Goal: Information Seeking & Learning: Learn about a topic

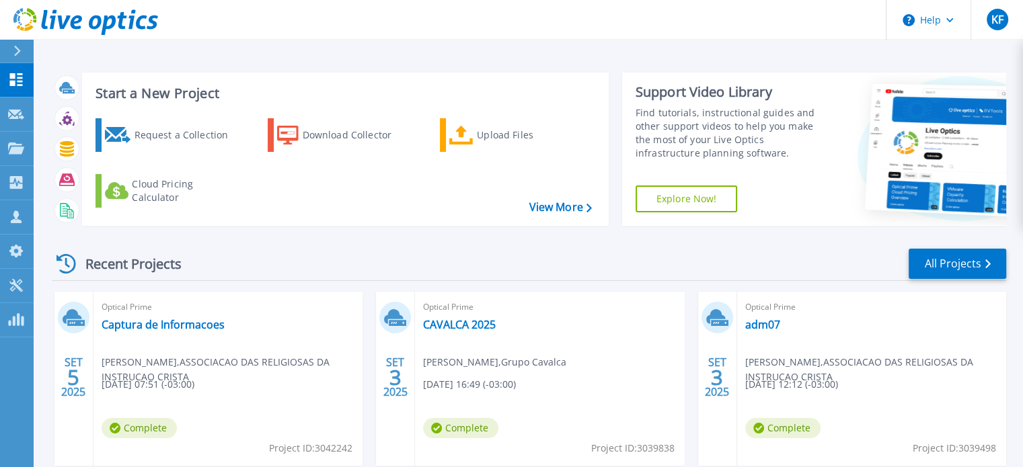
click at [324, 289] on div "Recent Projects All Projects [DATE] Optical Prime Captura de Informacoes [PERSO…" at bounding box center [529, 471] width 954 height 468
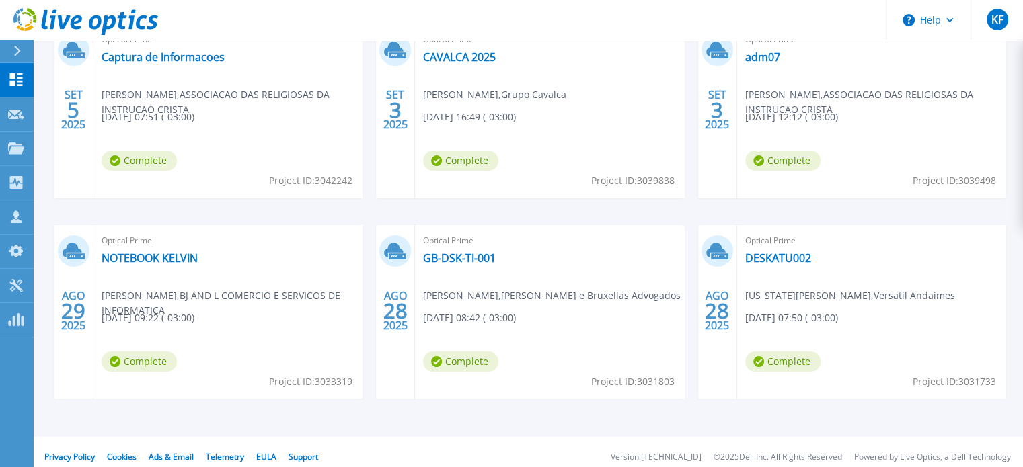
scroll to position [67, 0]
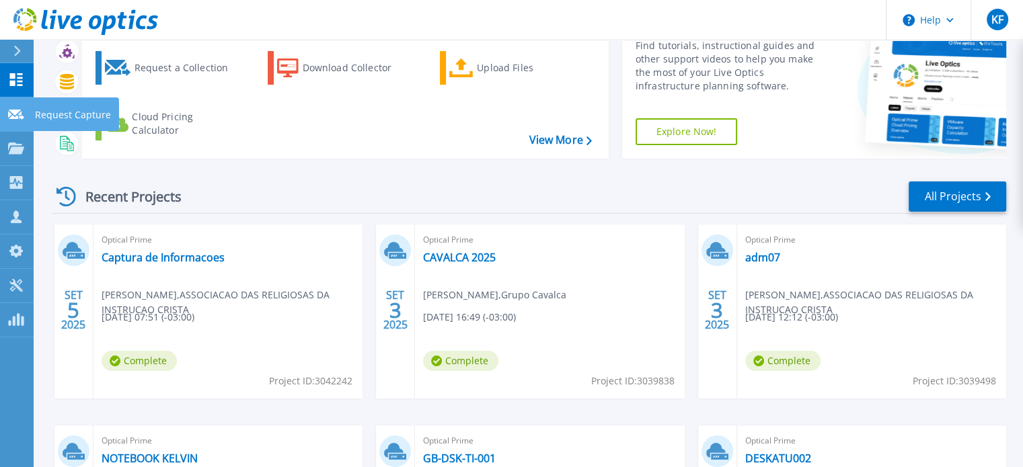
click at [30, 115] on link "Request Capture Request Capture" at bounding box center [17, 115] width 34 height 34
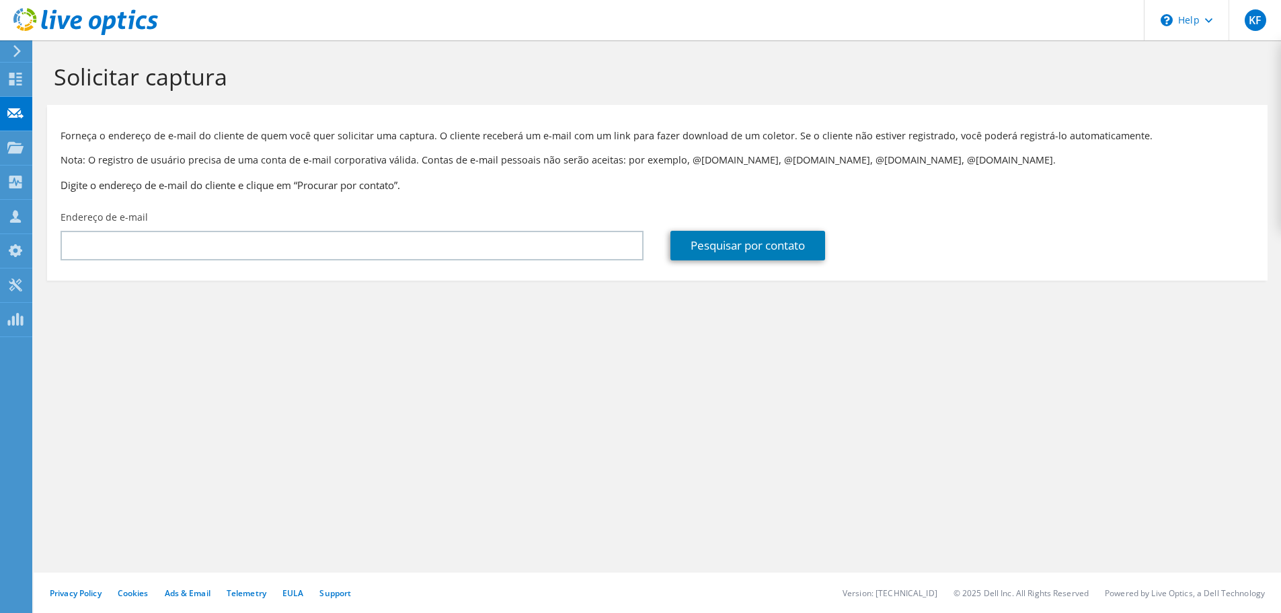
click at [424, 270] on section "Forneça o endereço de e-mail do cliente de quem você quer solicitar uma captura…" at bounding box center [657, 193] width 1221 height 176
click at [449, 266] on div "Endereço de e-mail" at bounding box center [352, 235] width 610 height 63
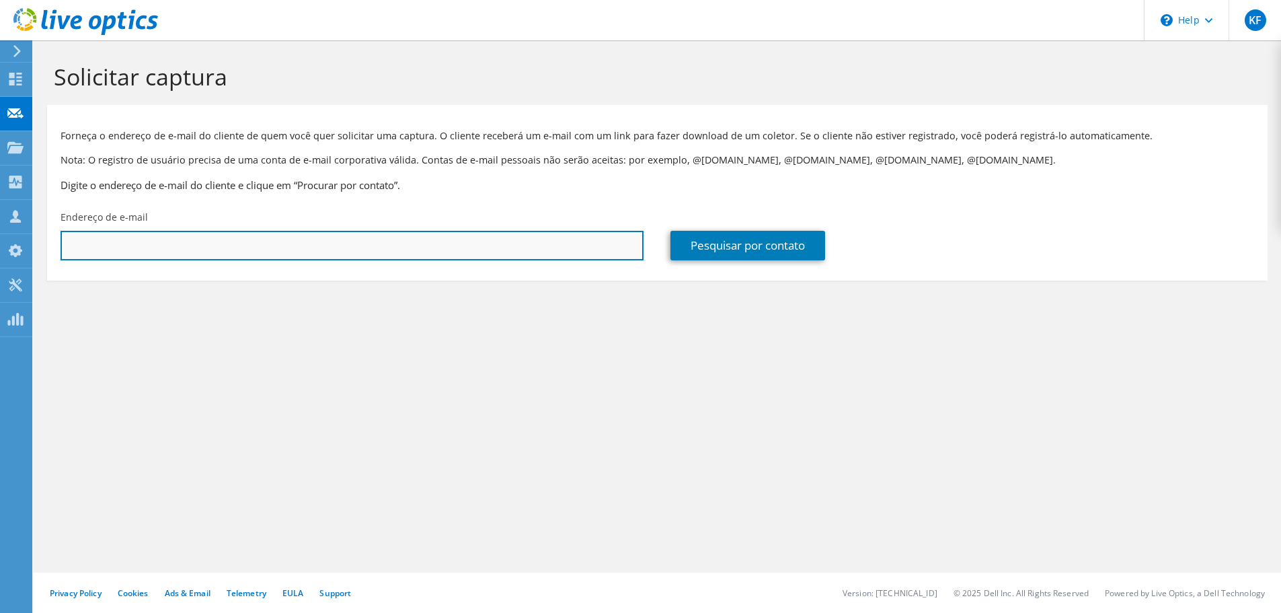
click at [474, 235] on input "text" at bounding box center [352, 246] width 583 height 30
type input "c"
click at [549, 241] on input "text" at bounding box center [352, 246] width 583 height 30
paste input "mjsilva@jmnetid.com"
type input "mjsilva@jmnetid.com"
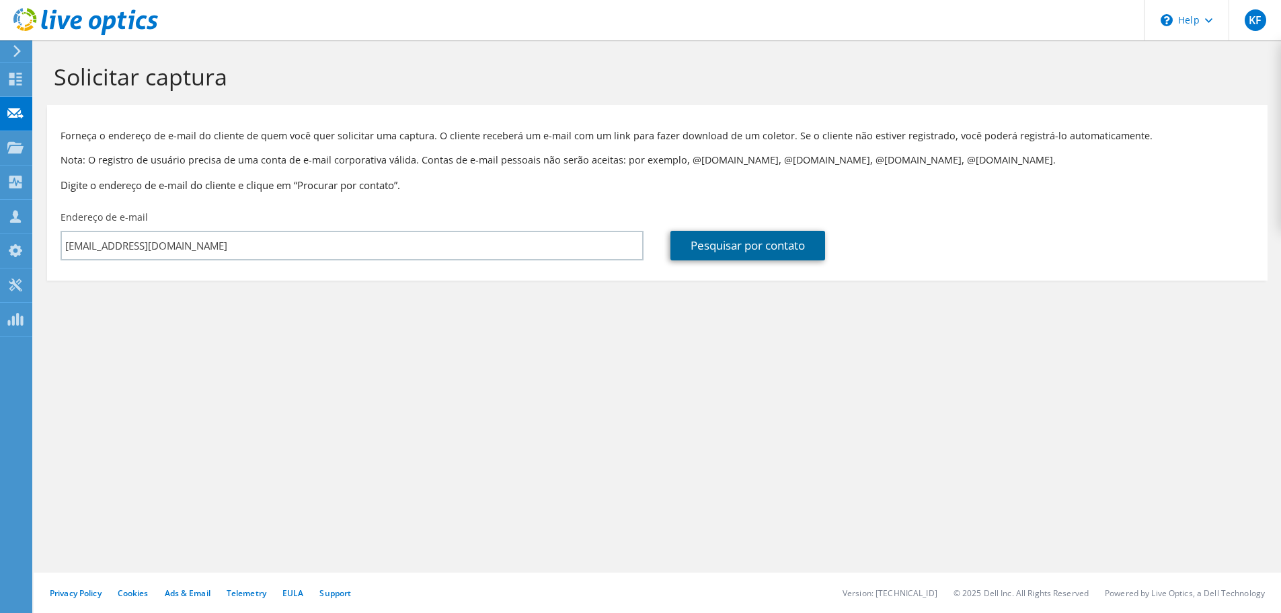
click at [818, 256] on link "Pesquisar por contato" at bounding box center [748, 246] width 155 height 30
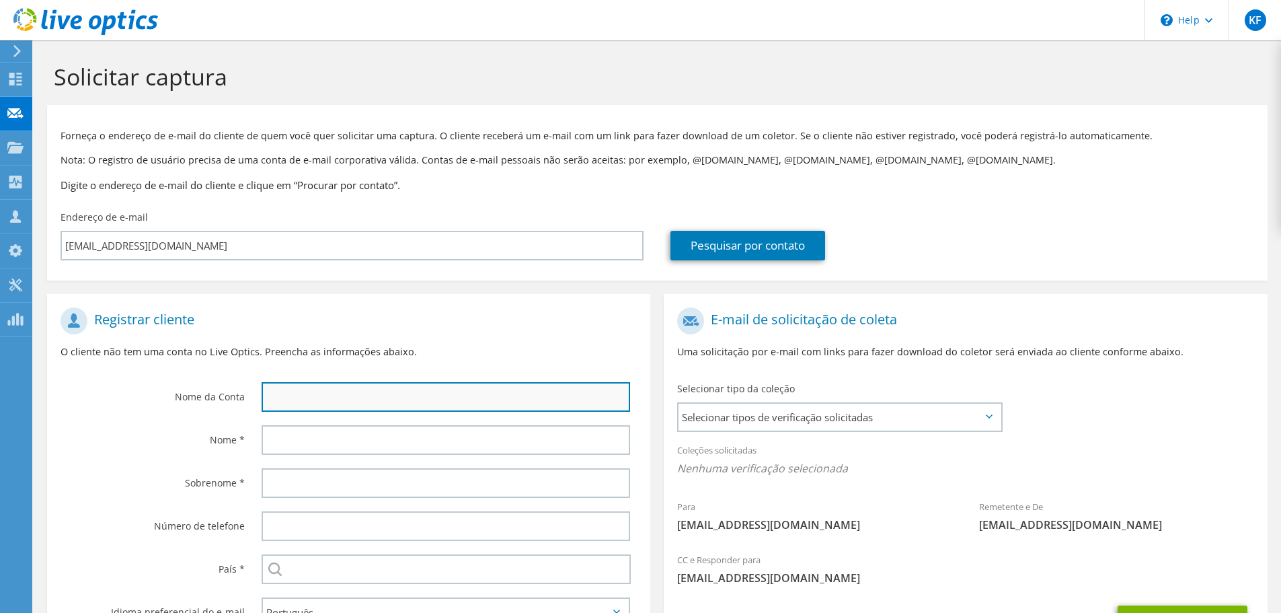
click at [371, 389] on input "text" at bounding box center [446, 397] width 369 height 30
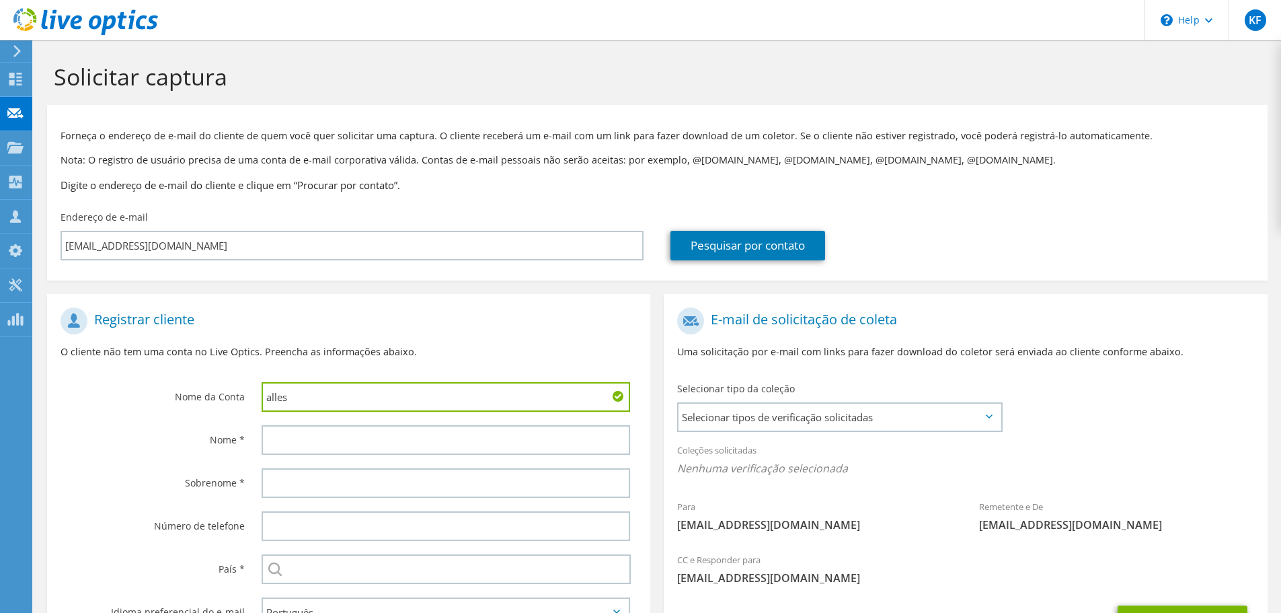
type input "Jalles"
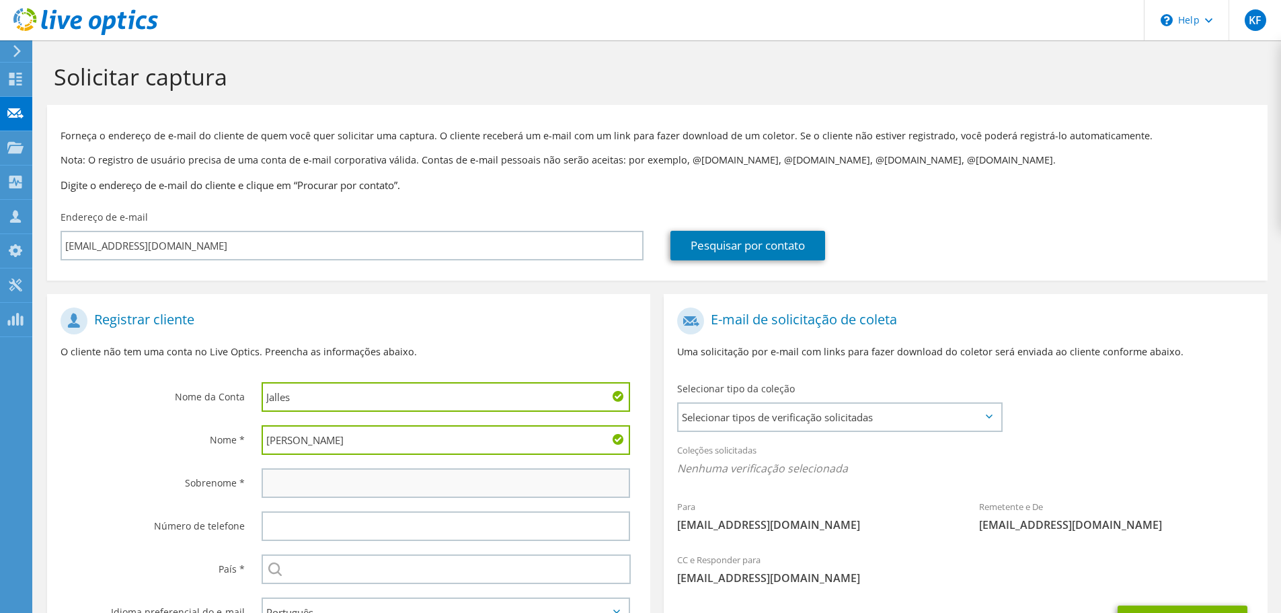
type input "Marcelo"
click at [368, 467] on input "text" at bounding box center [446, 483] width 369 height 30
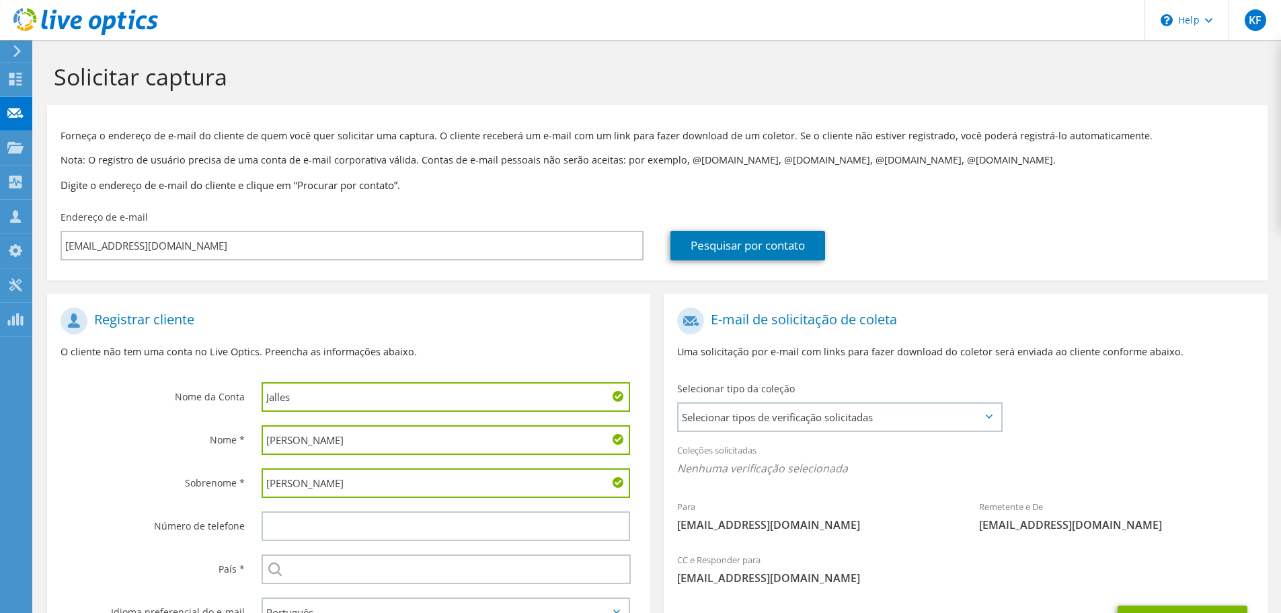
type input "Silva"
click at [157, 467] on div "Número de telefone" at bounding box center [147, 525] width 201 height 42
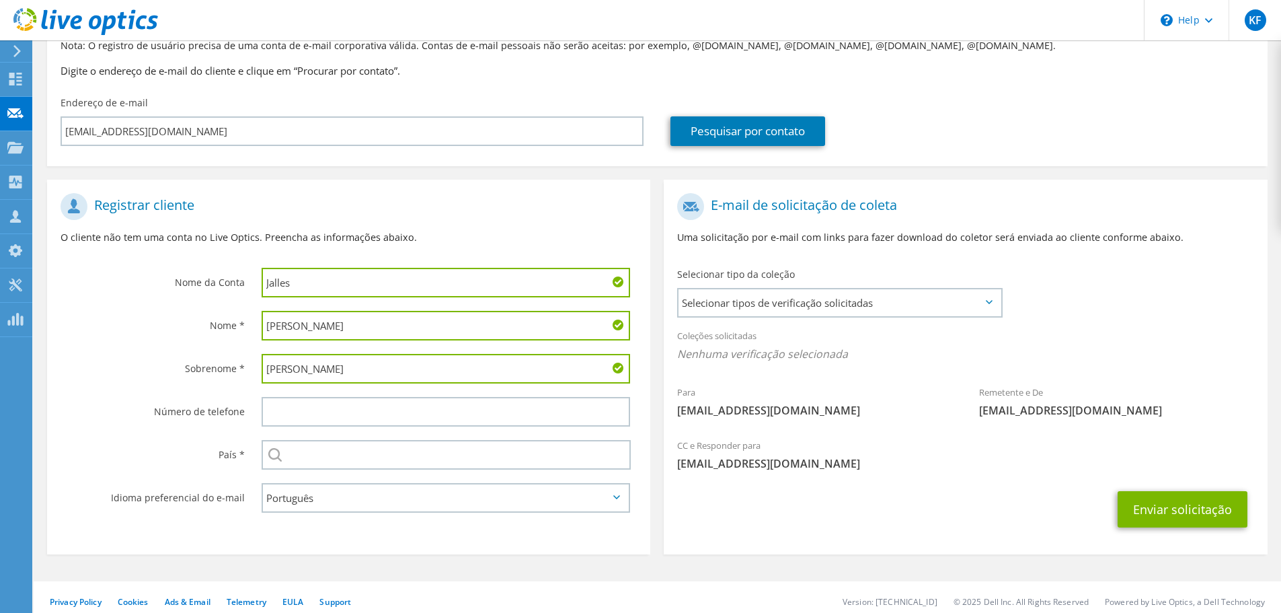
scroll to position [123, 0]
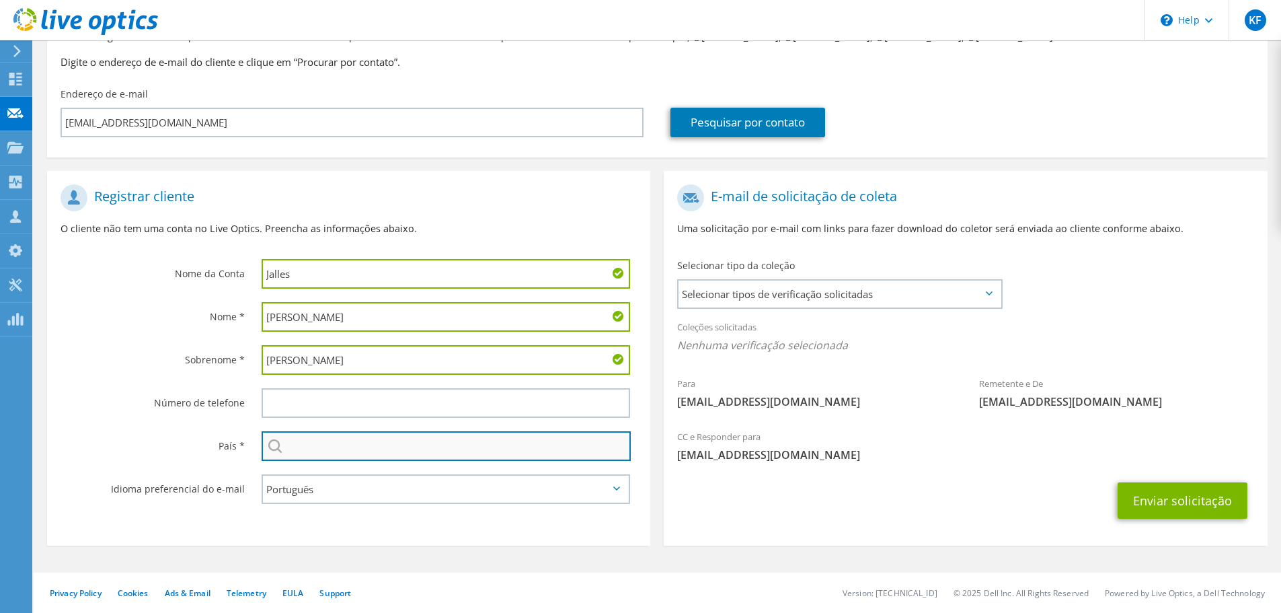
click at [329, 443] on input "text" at bounding box center [446, 446] width 369 height 30
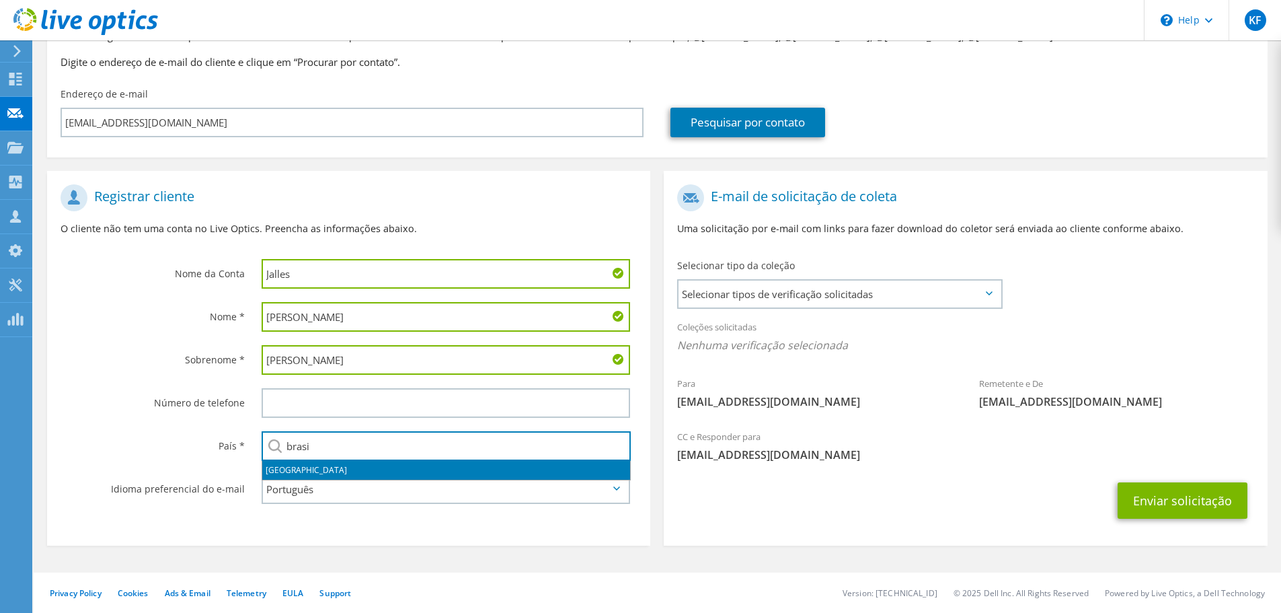
click at [284, 467] on li "Brasil" at bounding box center [446, 470] width 368 height 19
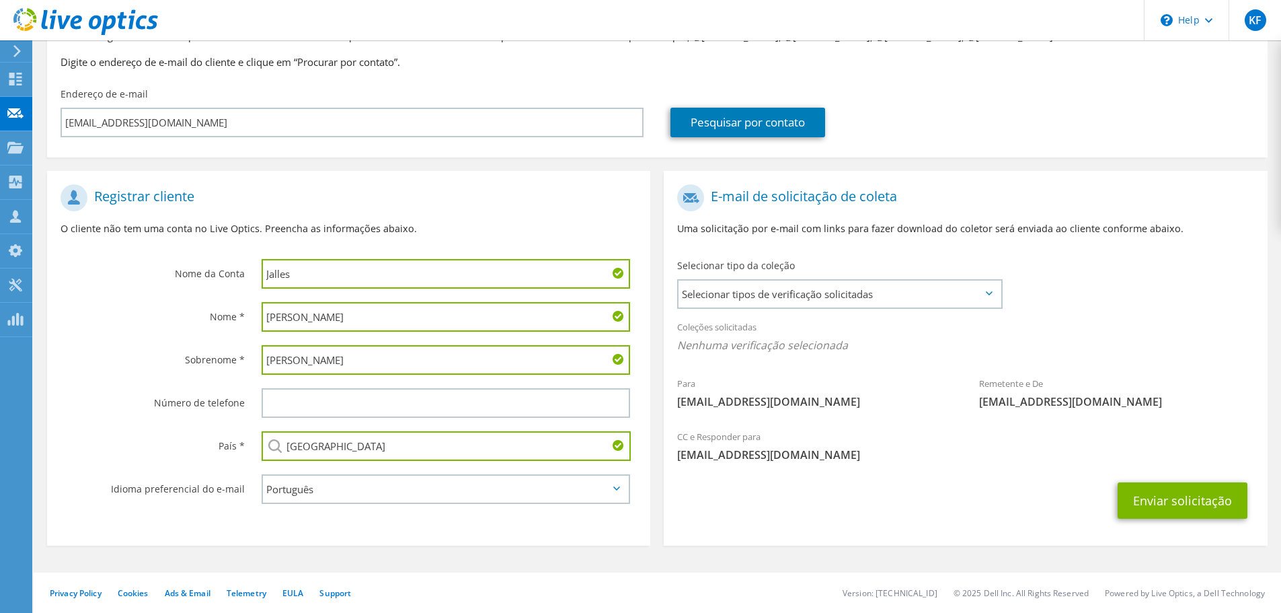
type input "Brasil"
click at [187, 455] on div "País *" at bounding box center [147, 445] width 201 height 42
click at [940, 311] on div "Selecionar tipo da coleção Selecionar tipos de verificação solicitadas Server V…" at bounding box center [840, 282] width 352 height 61
click at [945, 296] on span "Selecionar tipos de verificação solicitadas" at bounding box center [840, 293] width 322 height 27
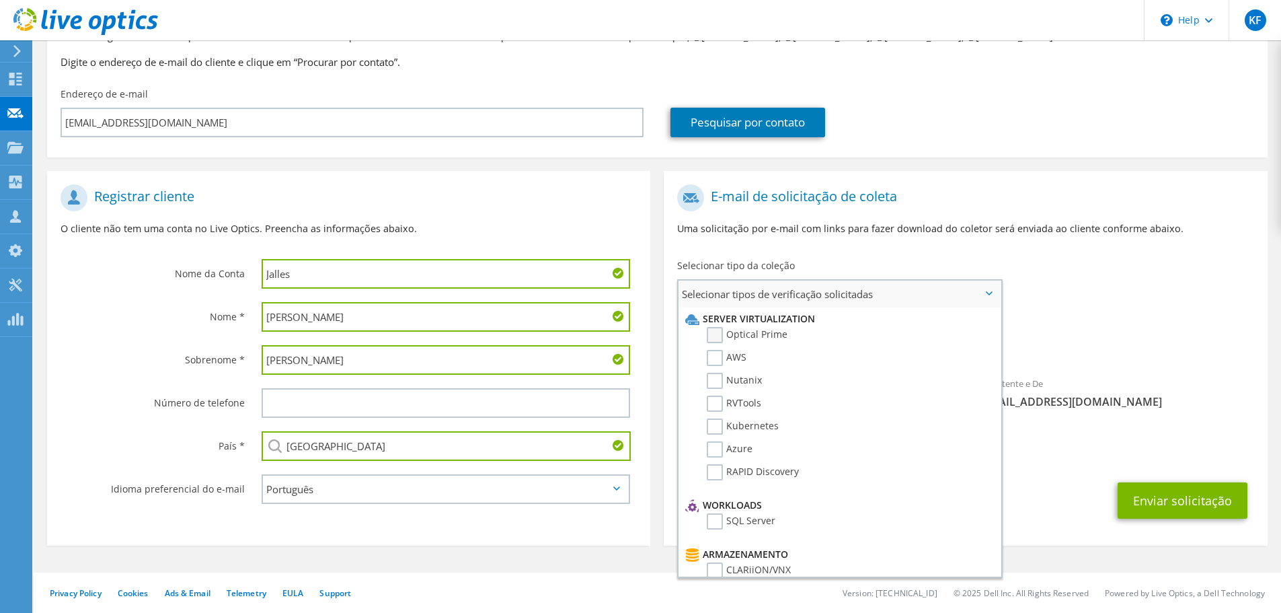
click at [762, 340] on label "Optical Prime" at bounding box center [747, 335] width 81 height 16
click at [0, 0] on input "Optical Prime" at bounding box center [0, 0] width 0 height 0
click at [1022, 306] on div "Para mjsilva@jmnetid.com Remetente e De liveoptics@liveoptics.com" at bounding box center [965, 302] width 603 height 249
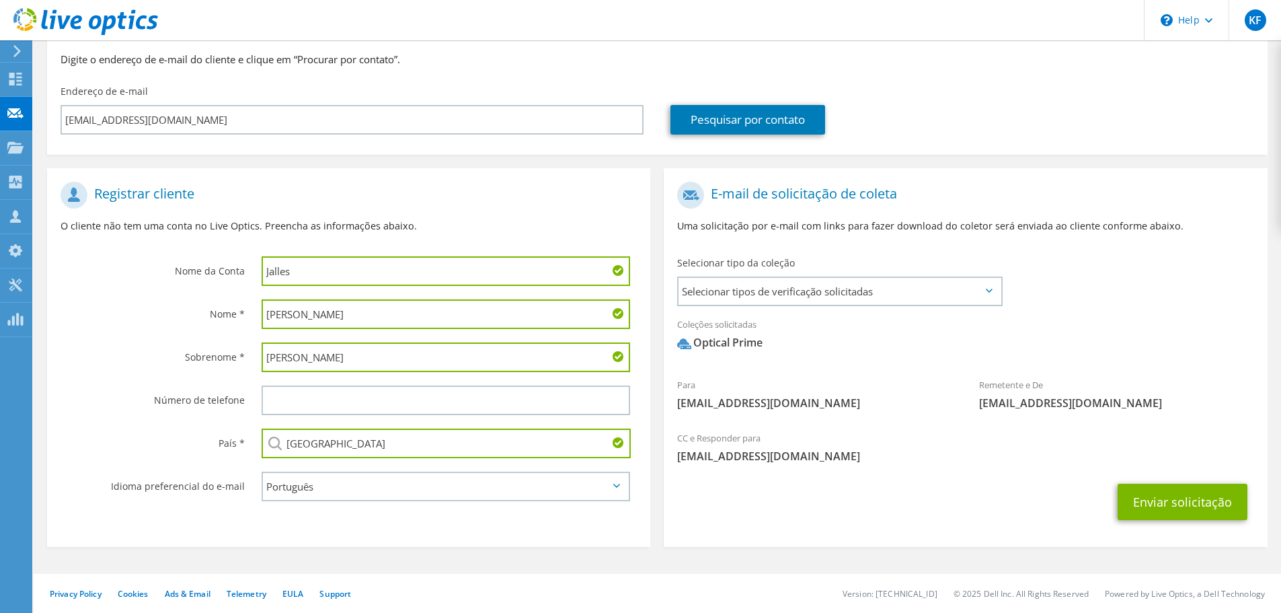
scroll to position [127, 0]
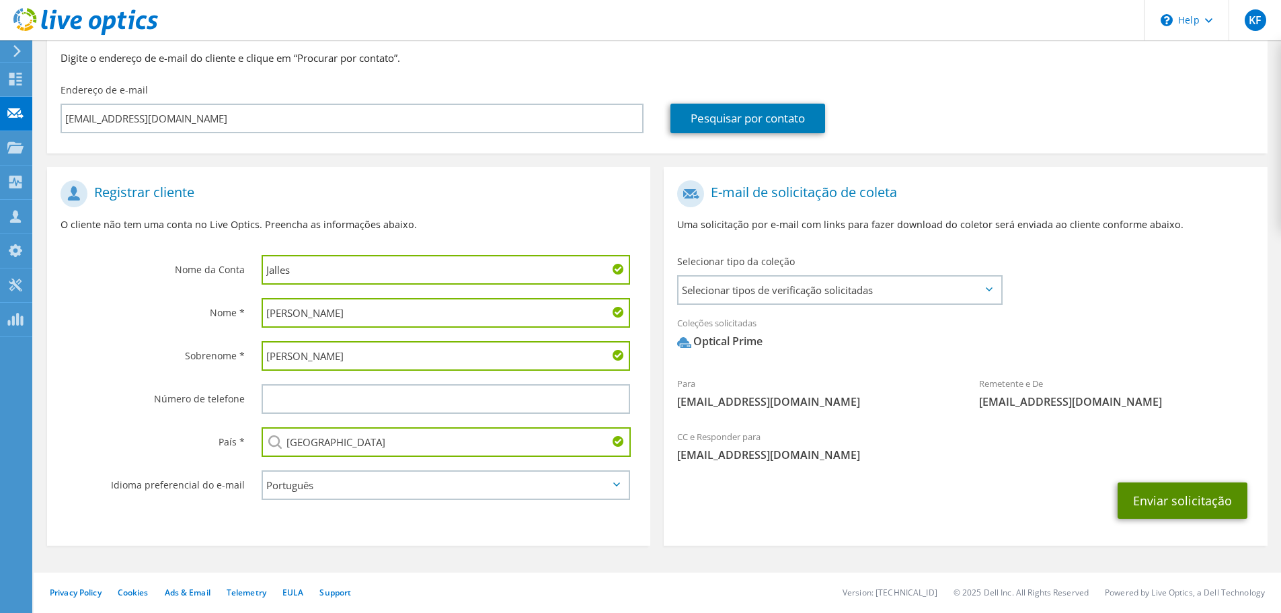
click at [1022, 467] on button "Enviar solicitação" at bounding box center [1183, 500] width 130 height 36
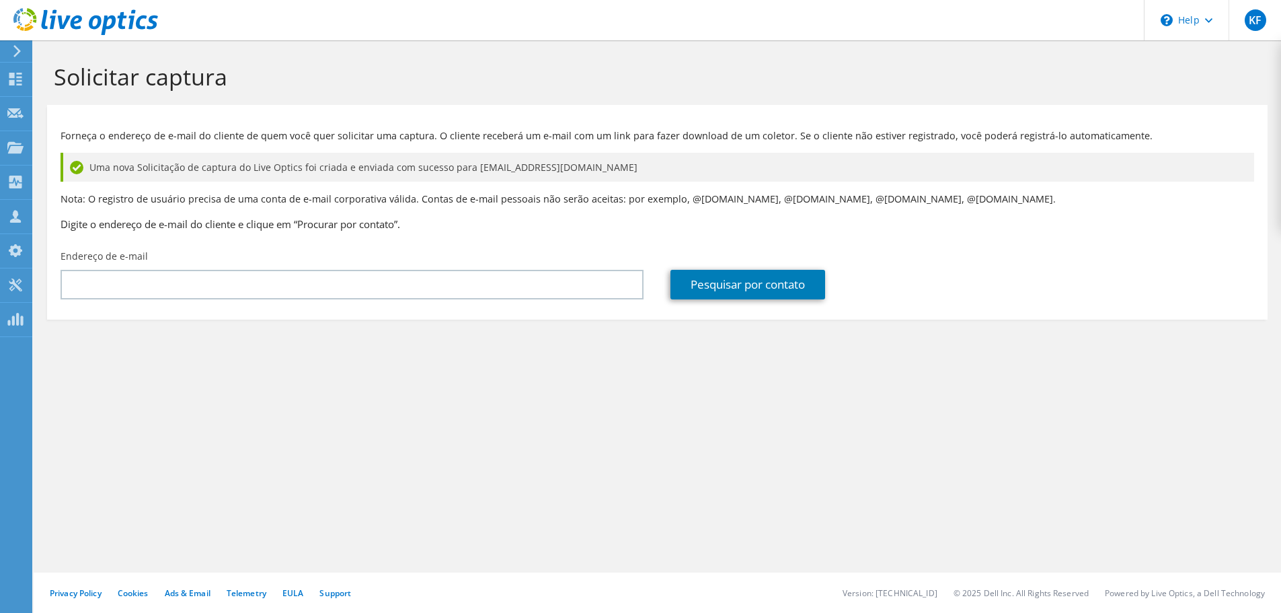
click at [110, 24] on icon at bounding box center [85, 22] width 145 height 28
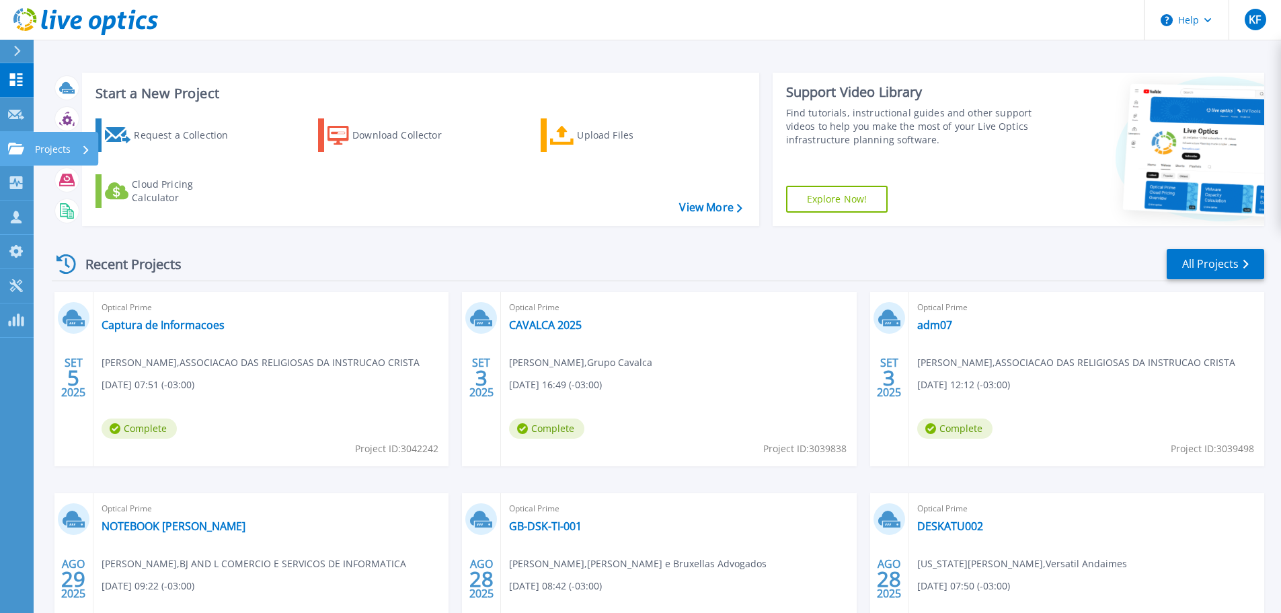
click at [24, 144] on icon at bounding box center [16, 148] width 16 height 11
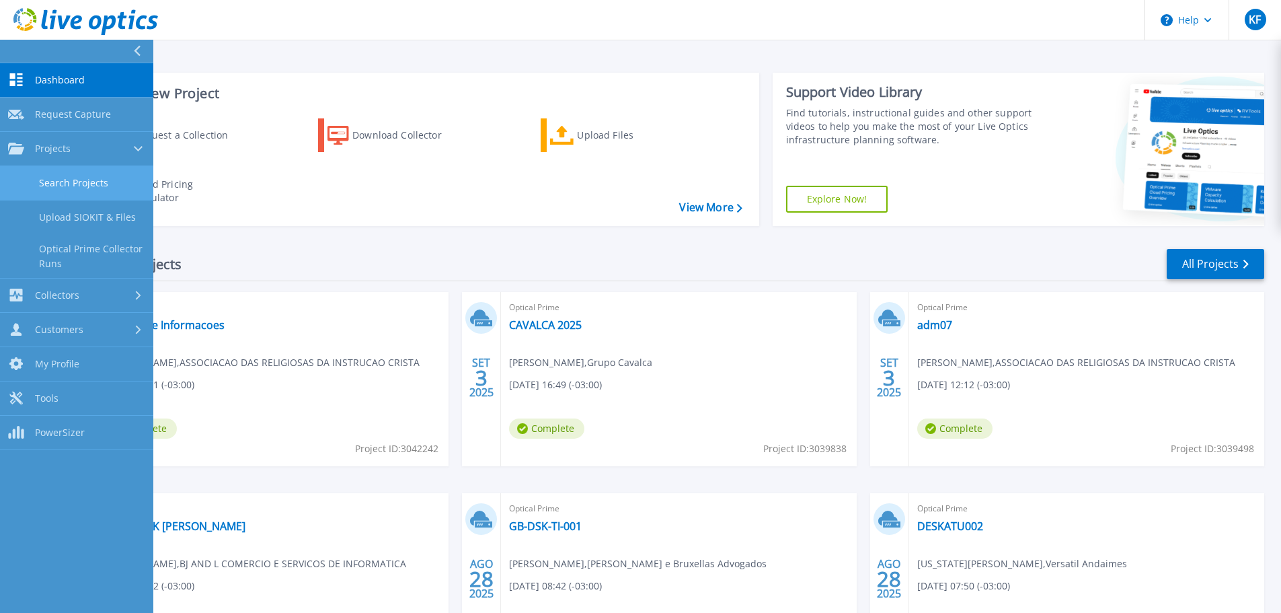
click at [55, 184] on link "Search Projects" at bounding box center [76, 183] width 153 height 34
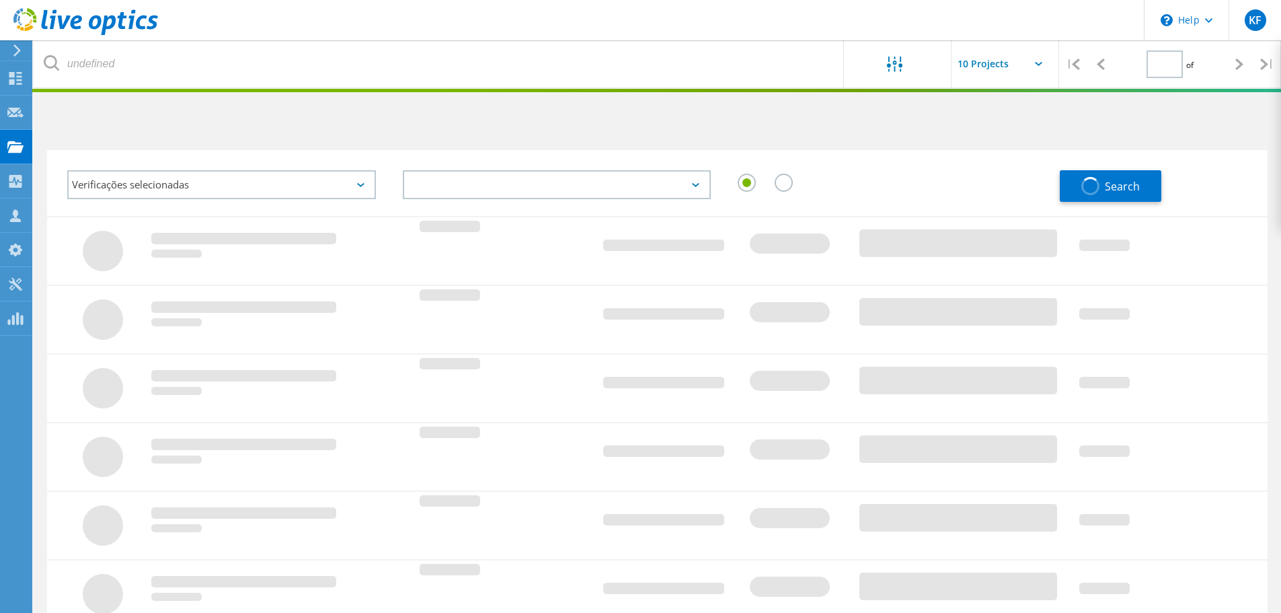
type input "1"
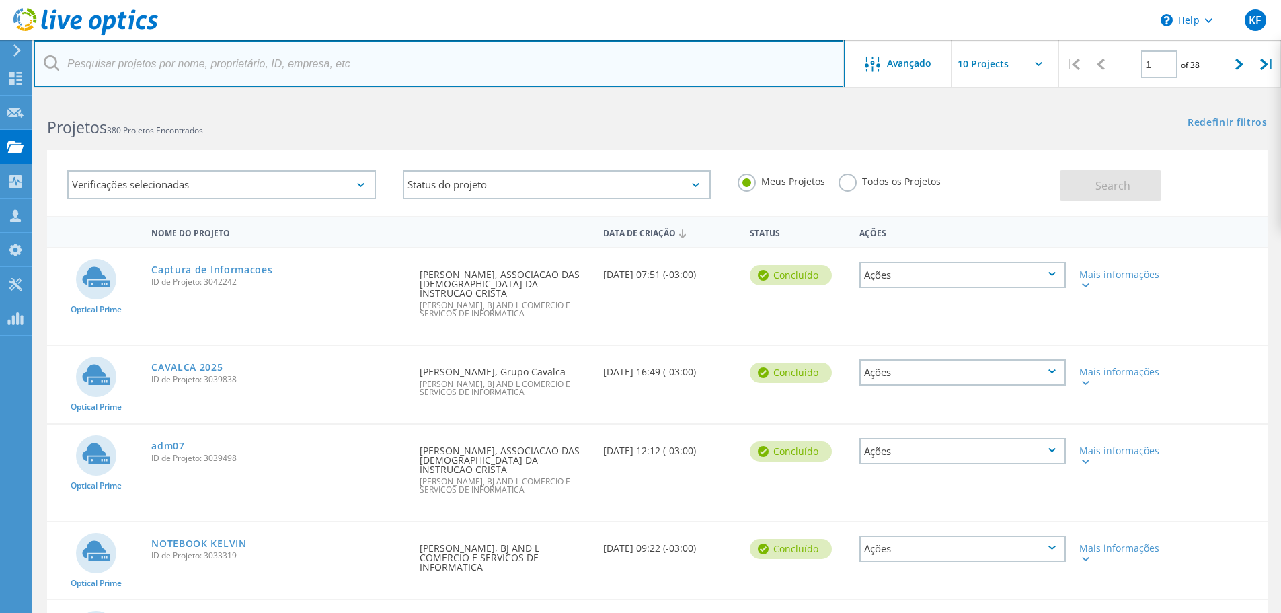
click at [328, 79] on input "text" at bounding box center [439, 63] width 811 height 47
type input "nauterra"
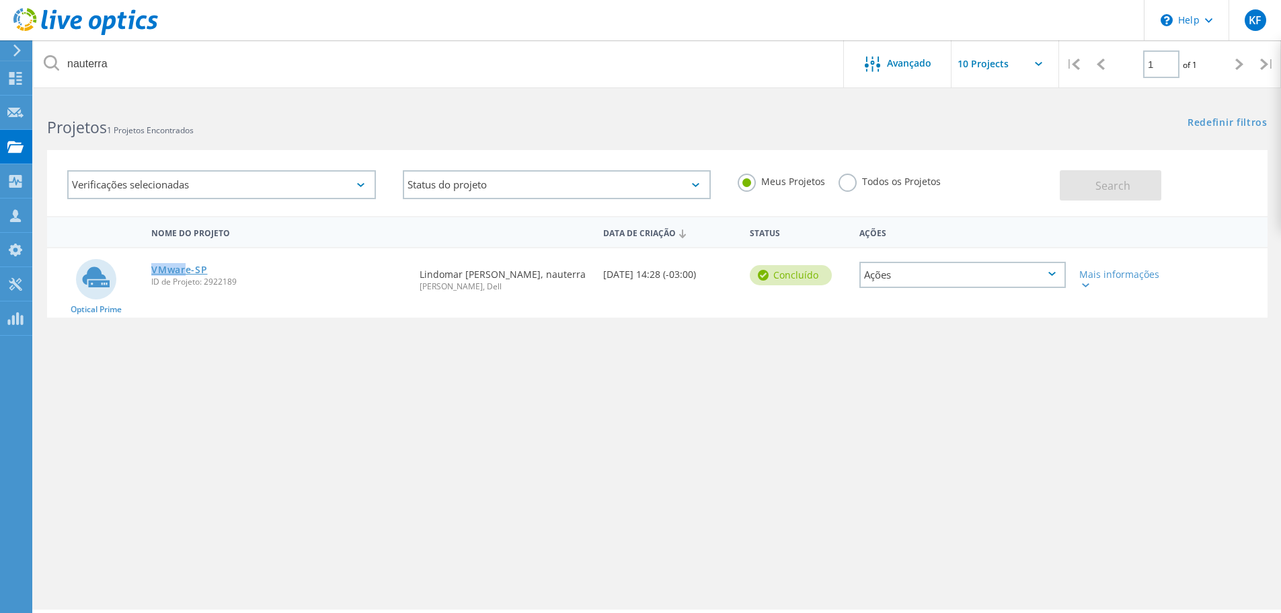
click at [184, 265] on div "VMware-SP ID de Projeto: 2922189" at bounding box center [279, 273] width 268 height 51
click at [184, 266] on link "VMware-SP" at bounding box center [179, 269] width 56 height 9
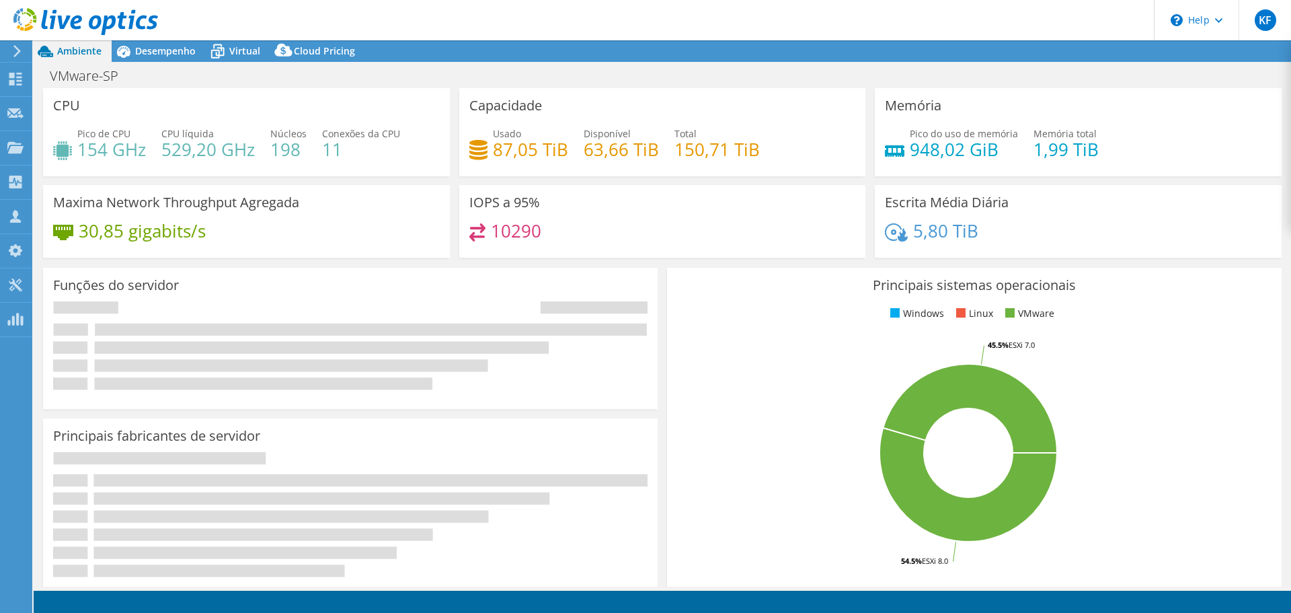
select select "SouthAmerica"
select select "USD"
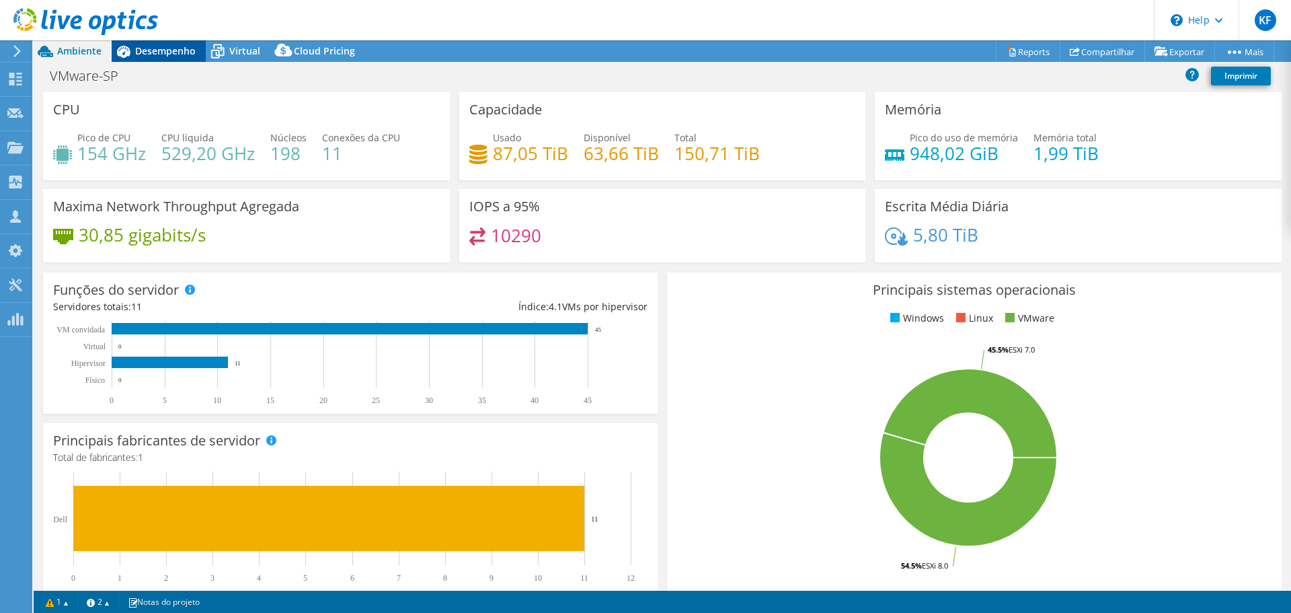
click at [168, 56] on span "Desempenho" at bounding box center [165, 50] width 61 height 13
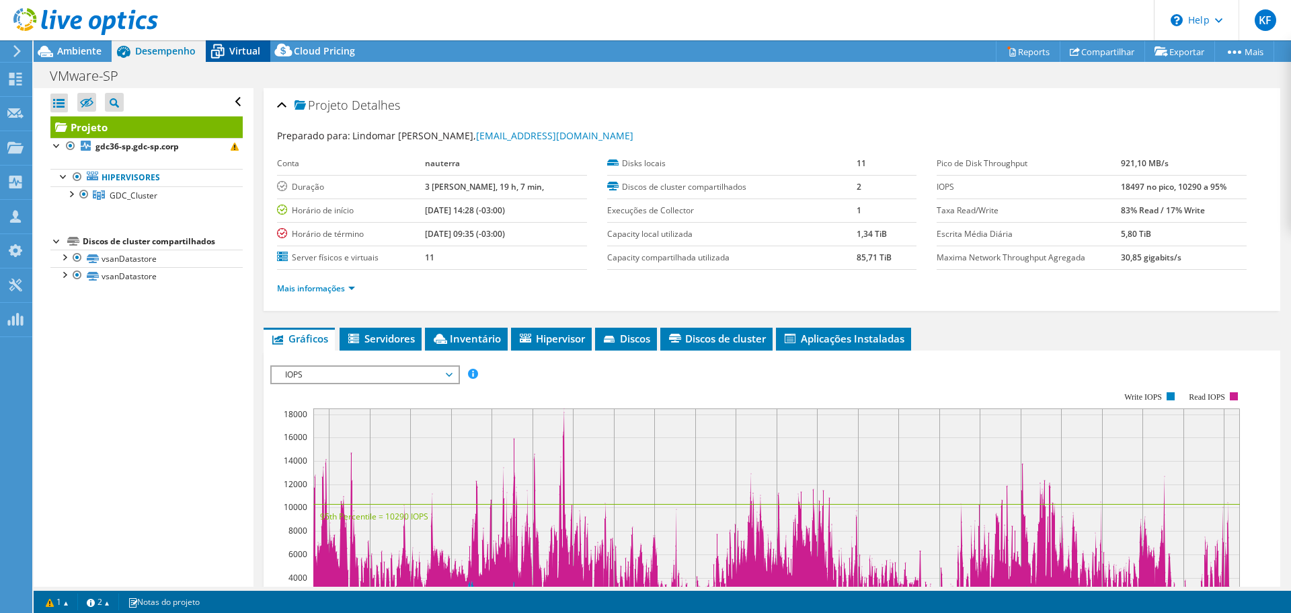
click at [244, 54] on span "Virtual" at bounding box center [244, 50] width 31 height 13
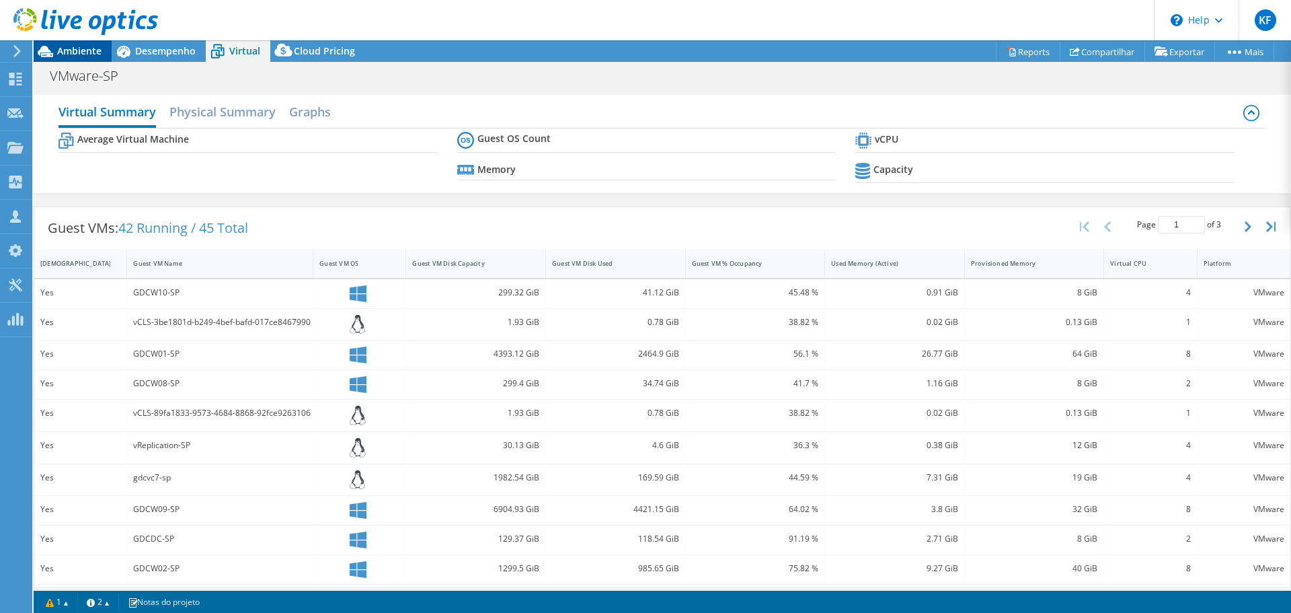
click at [91, 48] on span "Ambiente" at bounding box center [79, 50] width 44 height 13
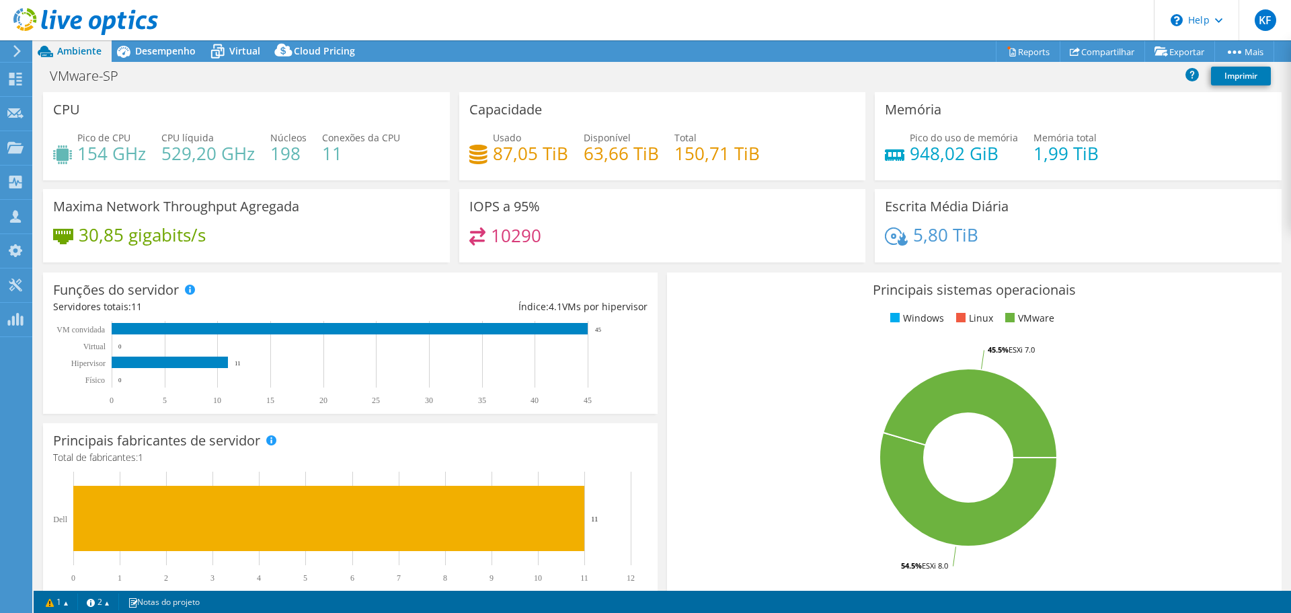
click at [149, 44] on div at bounding box center [79, 22] width 158 height 45
click at [150, 52] on span "Desempenho" at bounding box center [165, 50] width 61 height 13
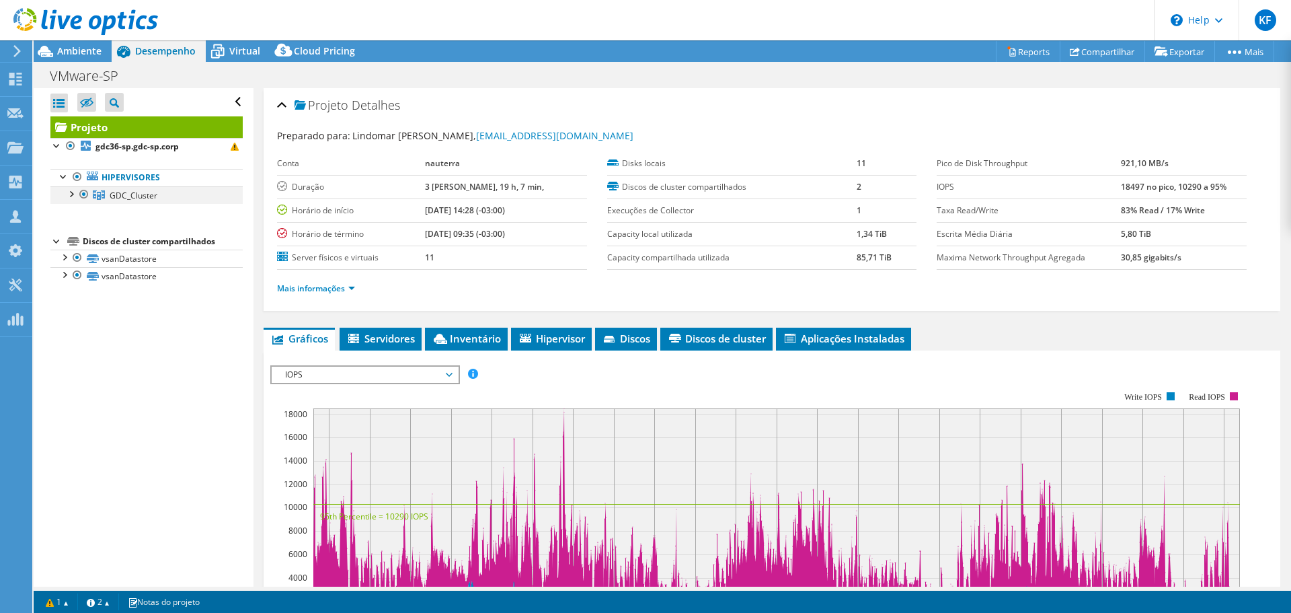
click at [67, 199] on div at bounding box center [70, 192] width 13 height 13
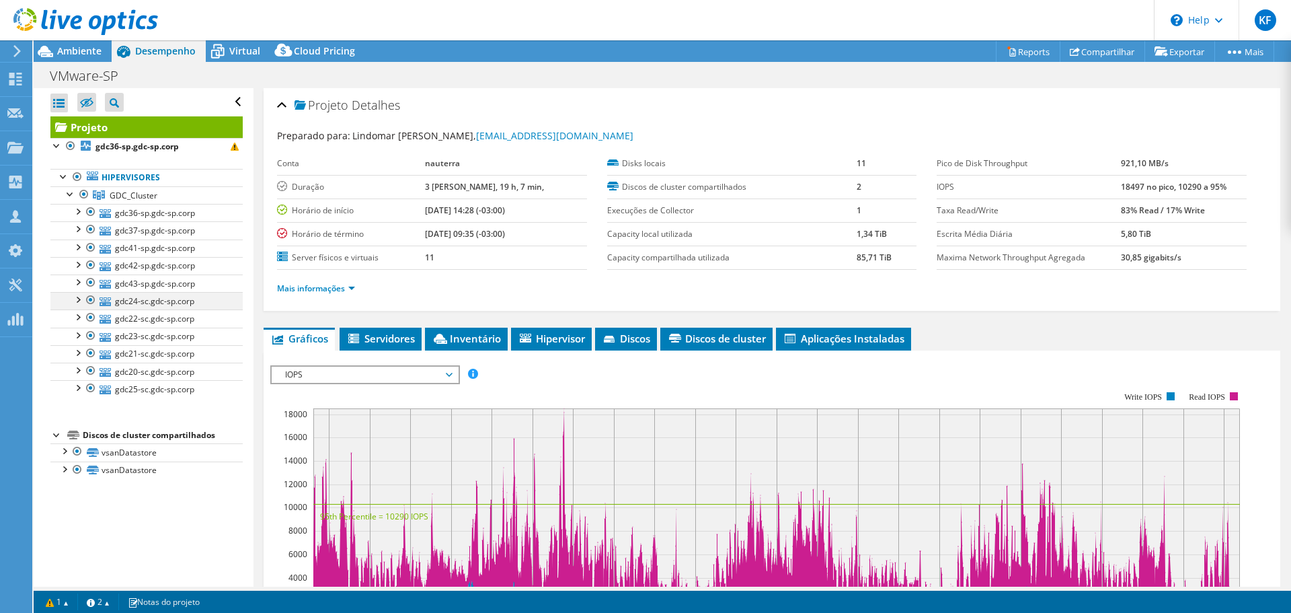
click at [91, 299] on div at bounding box center [90, 300] width 13 height 16
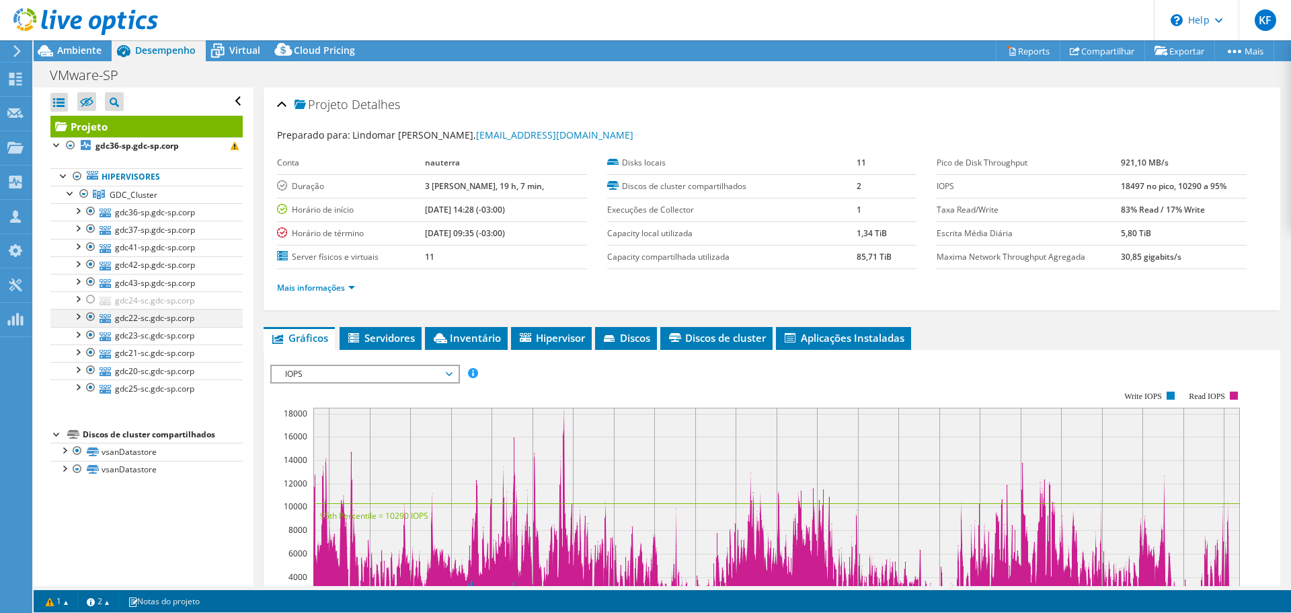
click at [90, 317] on ul "gdc36-sp.gdc-sp.corp datastore1 (1) vsanDatastore" at bounding box center [146, 300] width 192 height 194
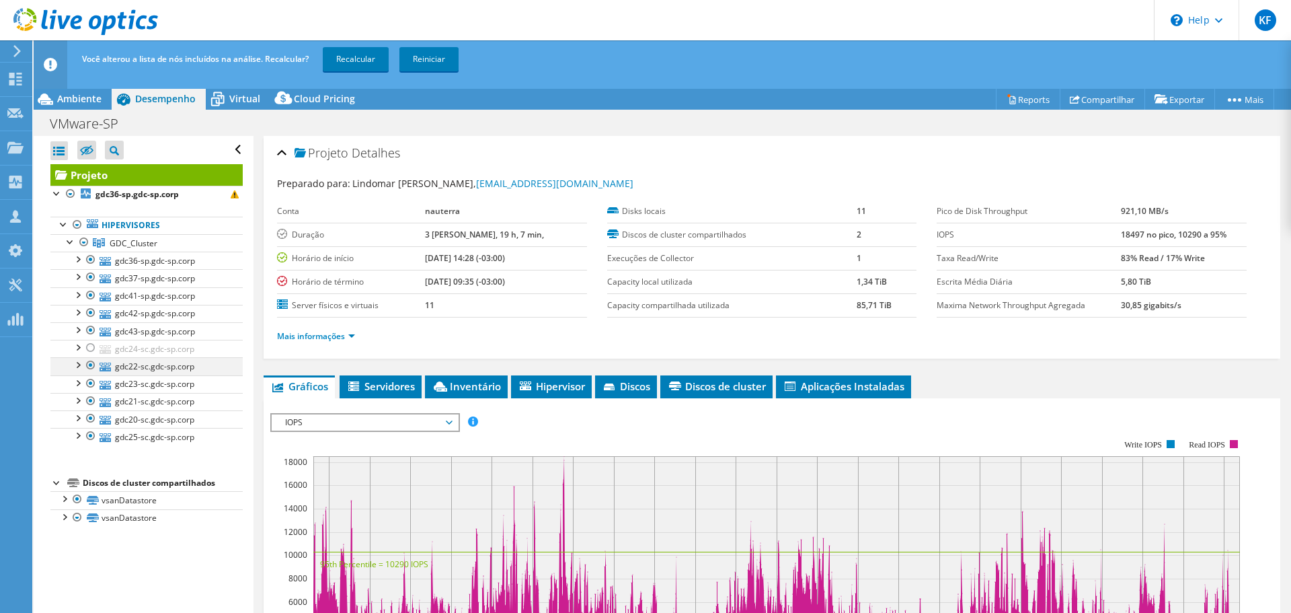
click at [85, 362] on div at bounding box center [90, 365] width 13 height 16
click at [89, 378] on div at bounding box center [90, 383] width 13 height 16
click at [93, 401] on div at bounding box center [90, 401] width 13 height 16
click at [93, 418] on div at bounding box center [90, 418] width 13 height 16
click at [91, 437] on div at bounding box center [90, 436] width 13 height 16
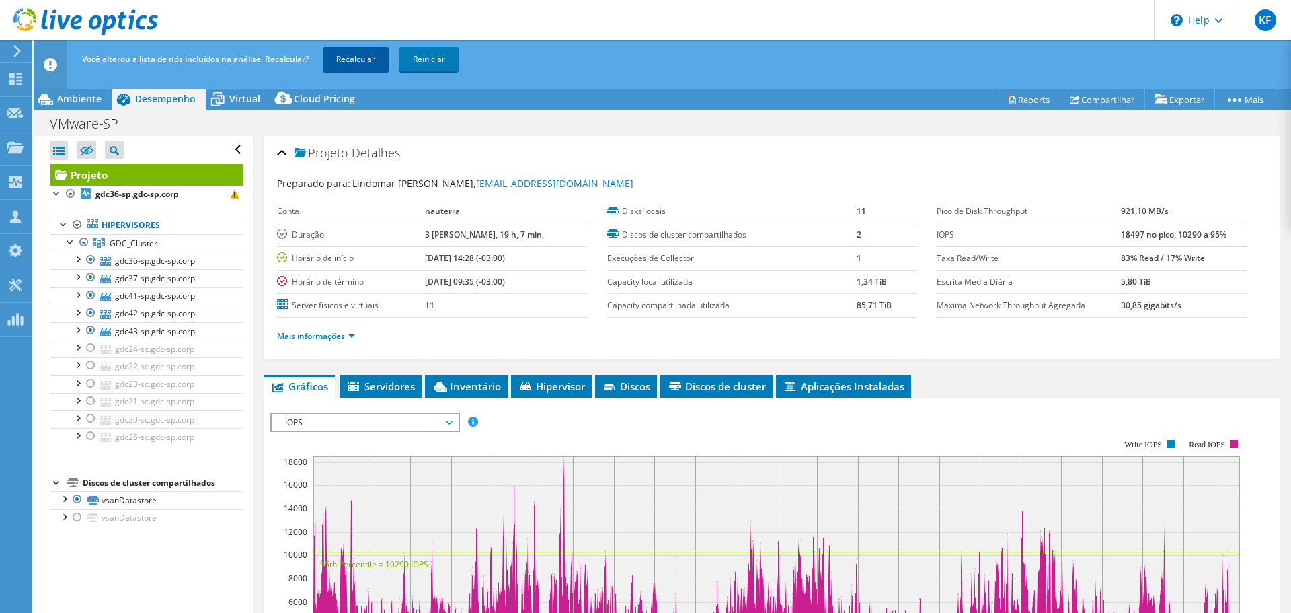
click at [367, 56] on link "Recalcular" at bounding box center [356, 59] width 66 height 24
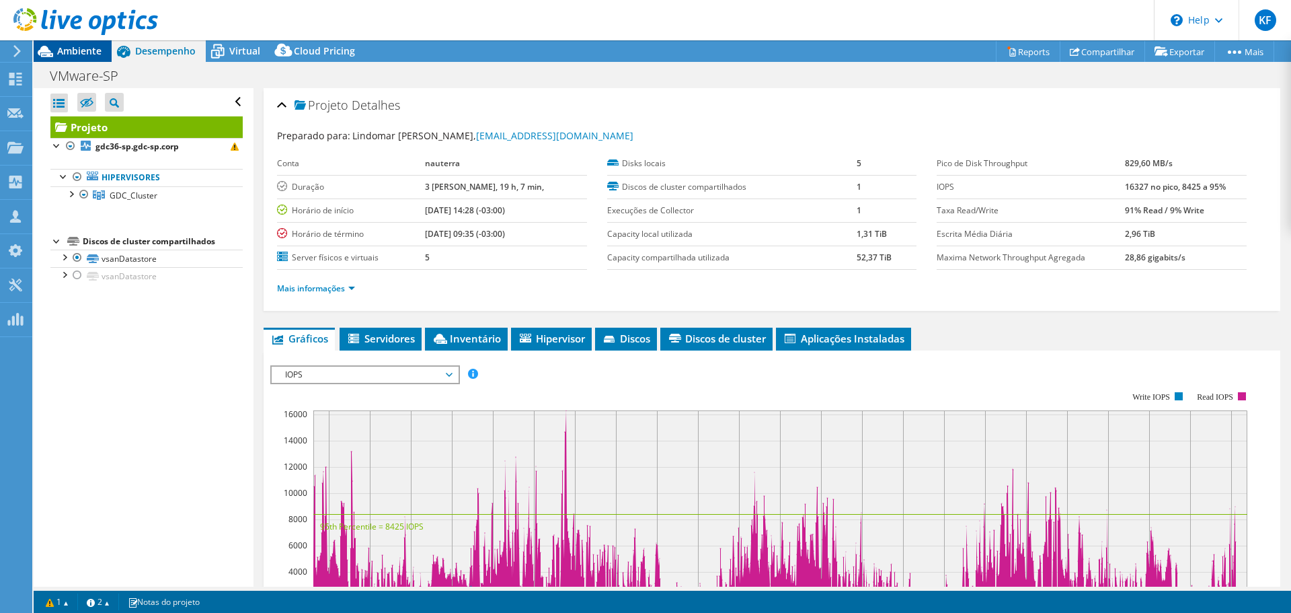
click at [101, 53] on span "Ambiente" at bounding box center [79, 50] width 44 height 13
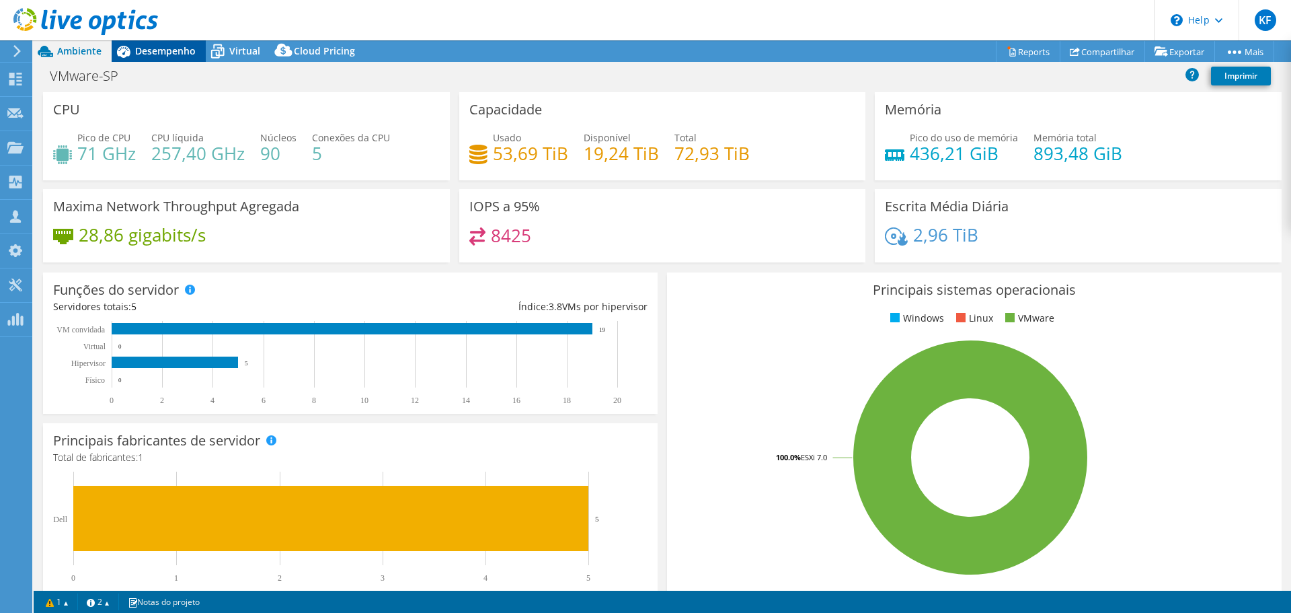
click at [183, 51] on span "Desempenho" at bounding box center [165, 50] width 61 height 13
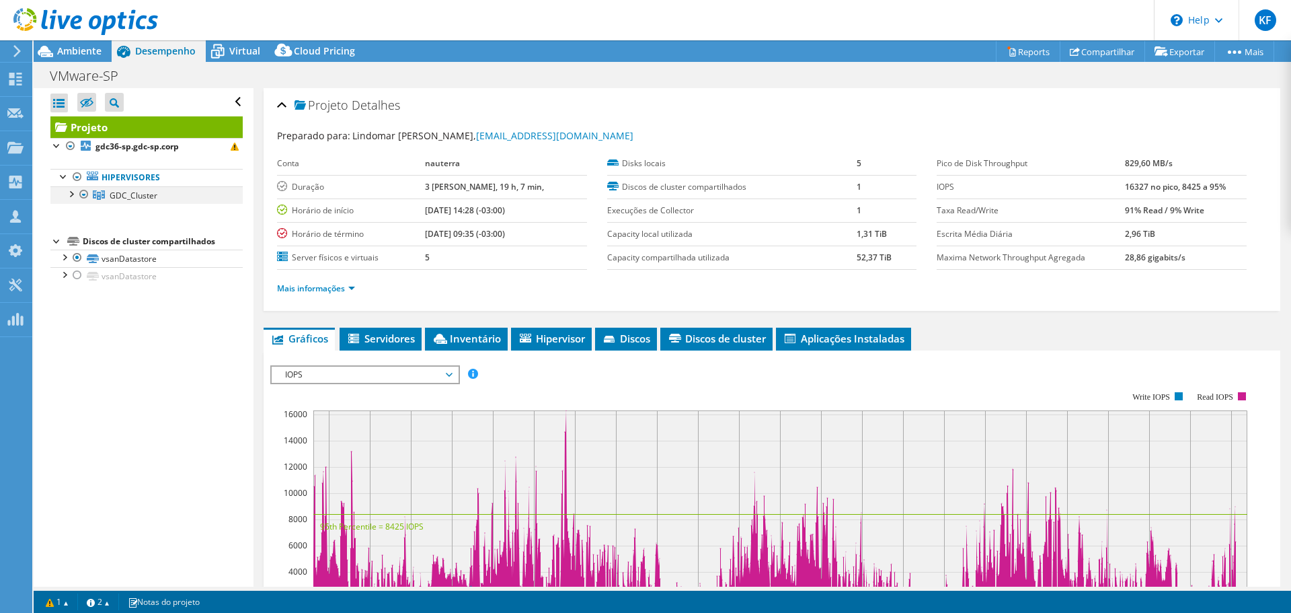
click at [74, 194] on div at bounding box center [70, 192] width 13 height 13
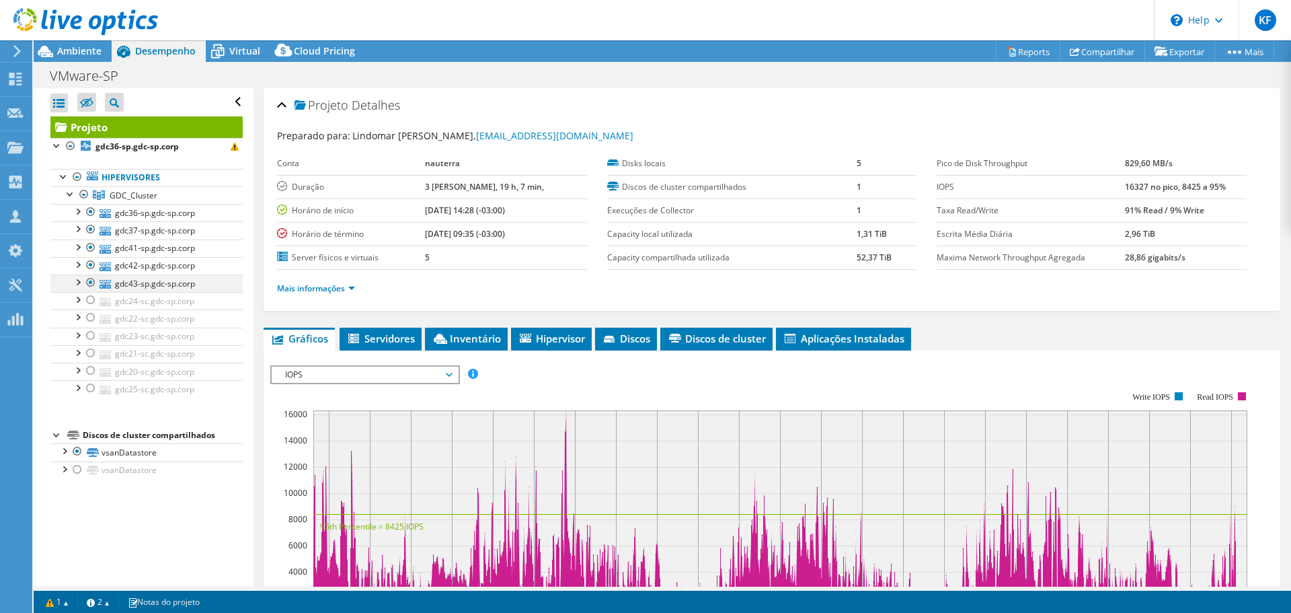
click at [78, 280] on div at bounding box center [77, 280] width 13 height 13
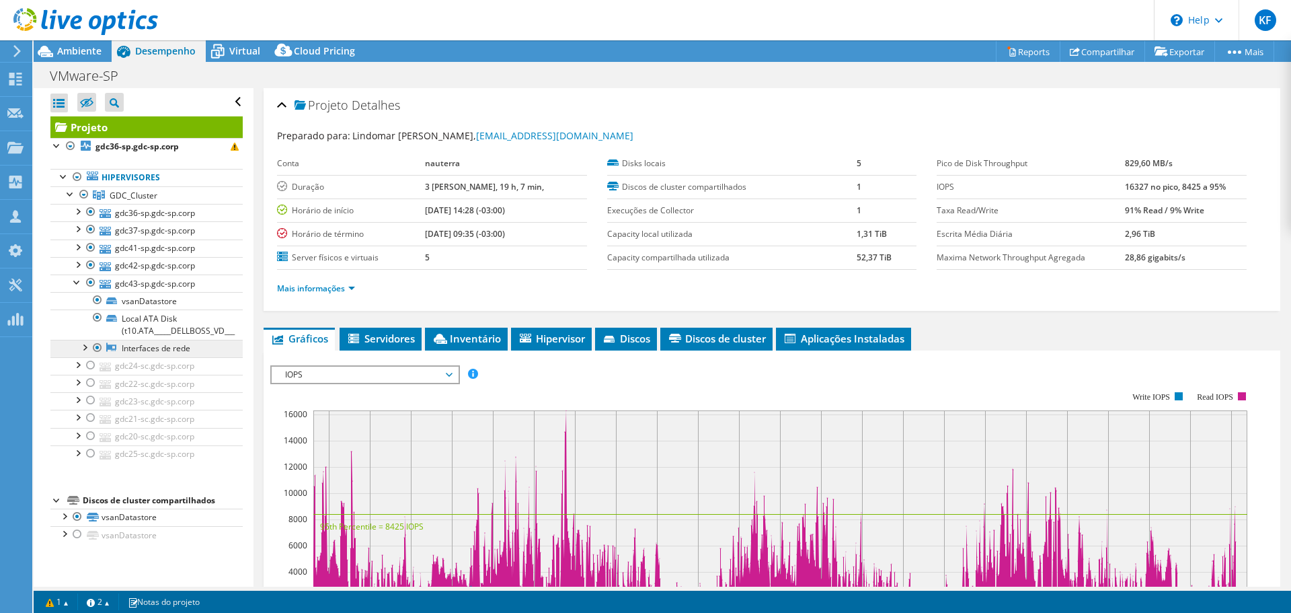
click at [200, 348] on link "Interfaces de rede" at bounding box center [146, 348] width 192 height 17
click at [85, 345] on div at bounding box center [83, 346] width 13 height 13
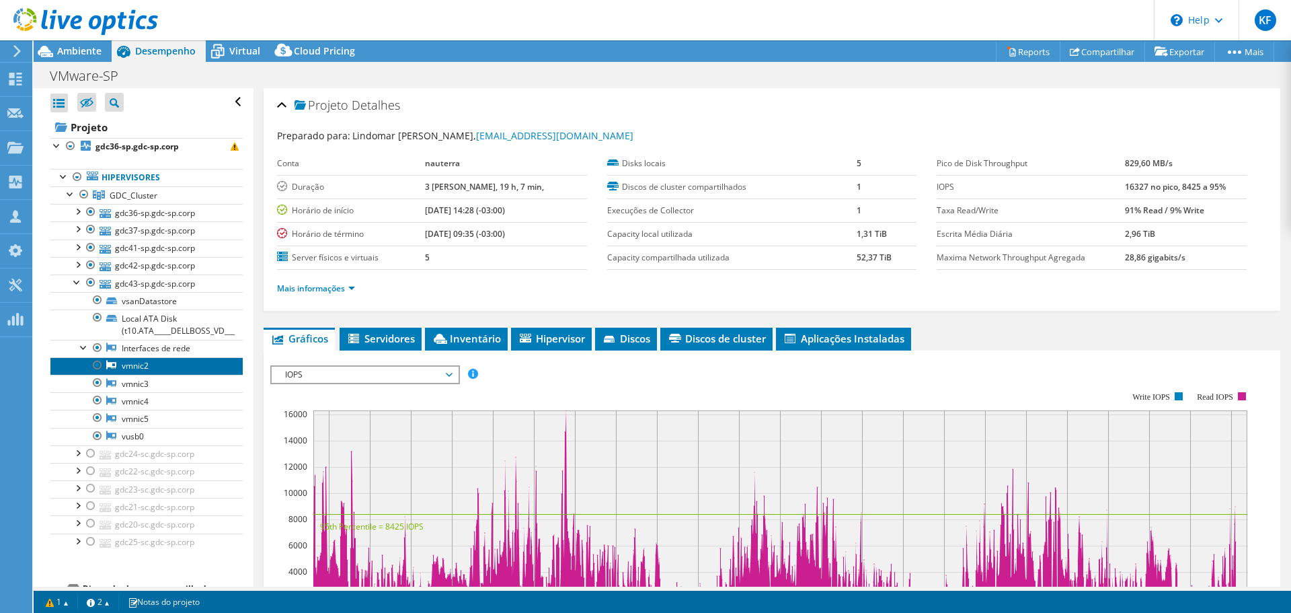
click at [188, 365] on link "vmnic2" at bounding box center [146, 365] width 192 height 17
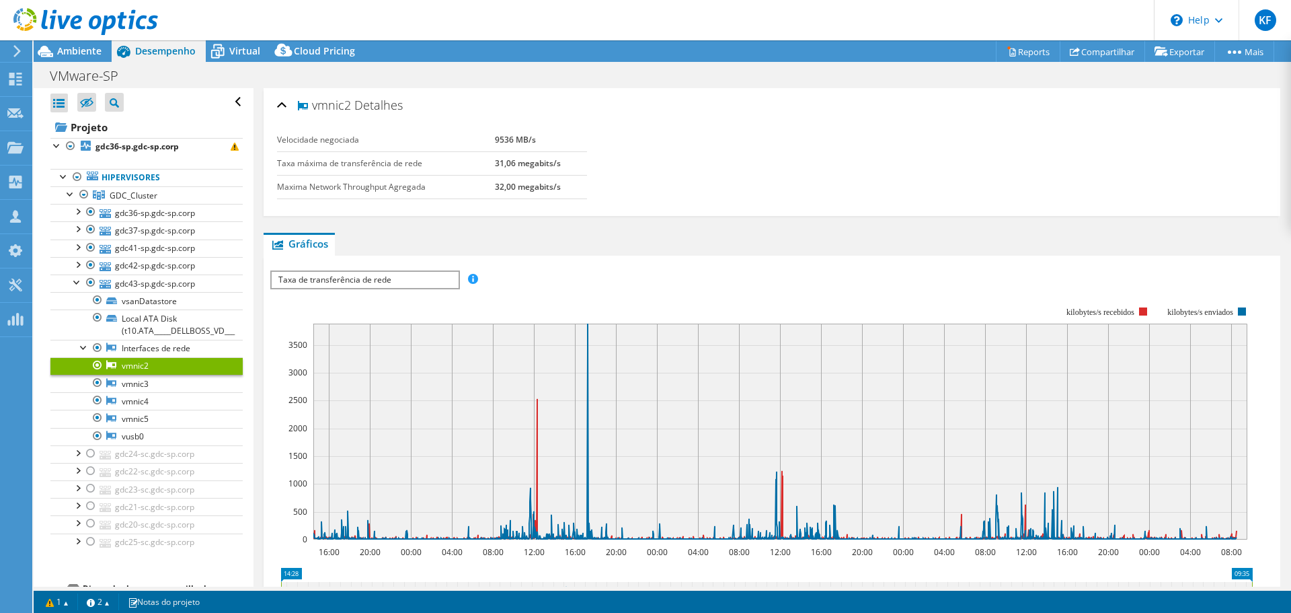
scroll to position [246, 0]
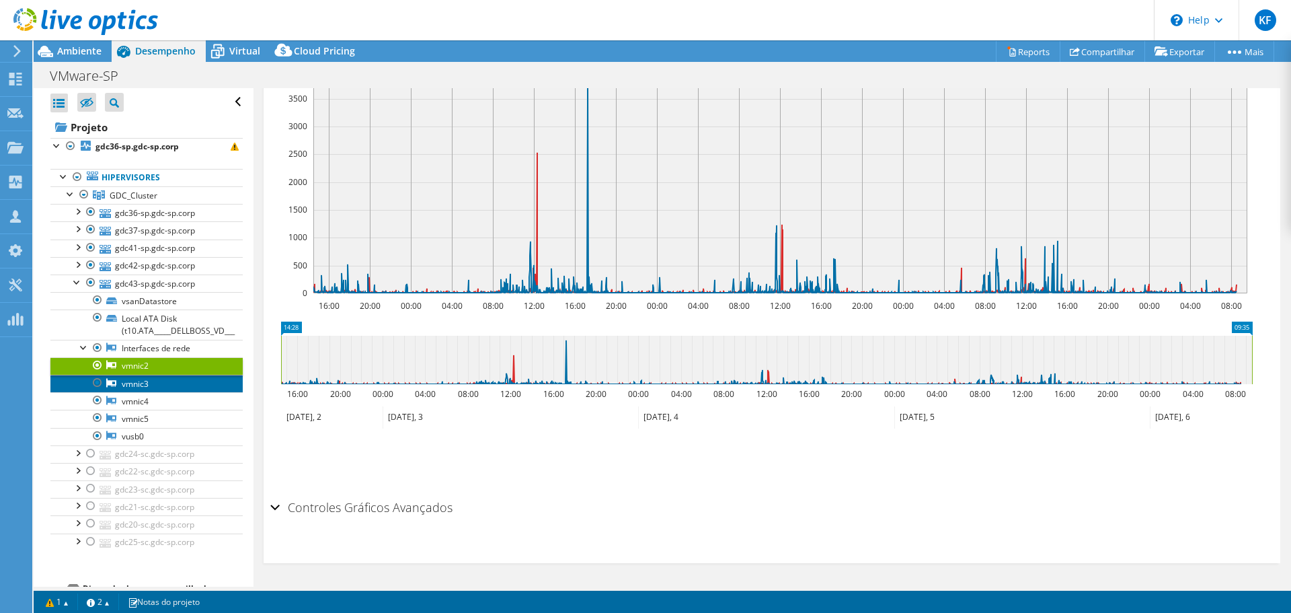
click at [167, 384] on link "vmnic3" at bounding box center [146, 383] width 192 height 17
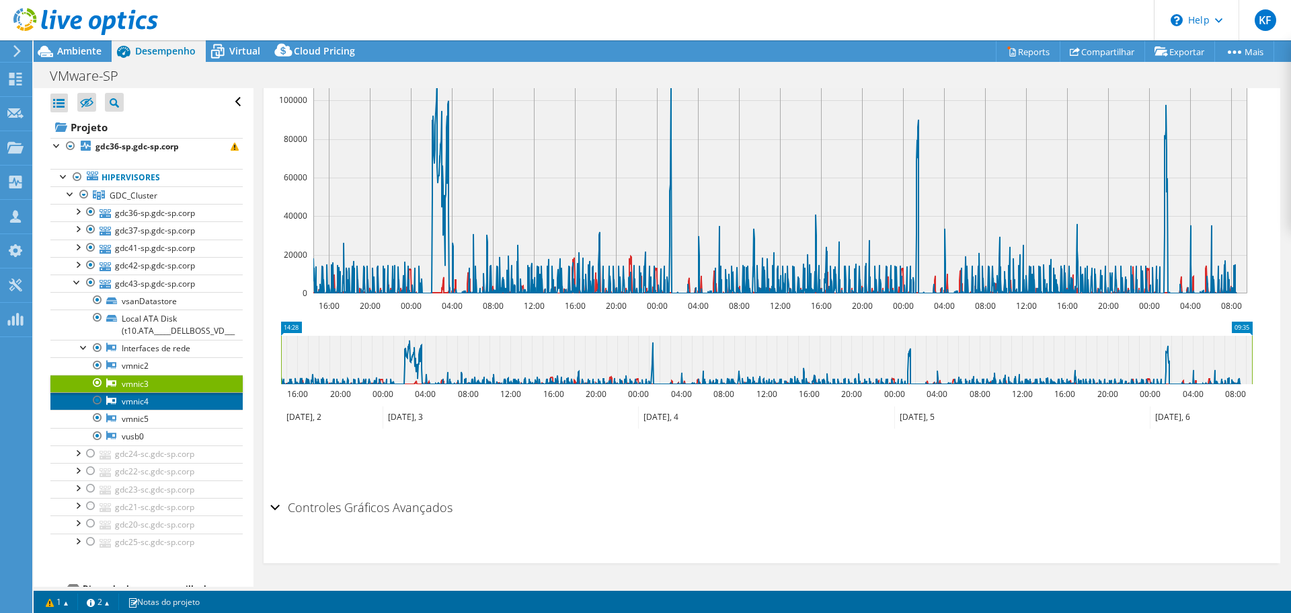
click at [172, 404] on link "vmnic4" at bounding box center [146, 400] width 192 height 17
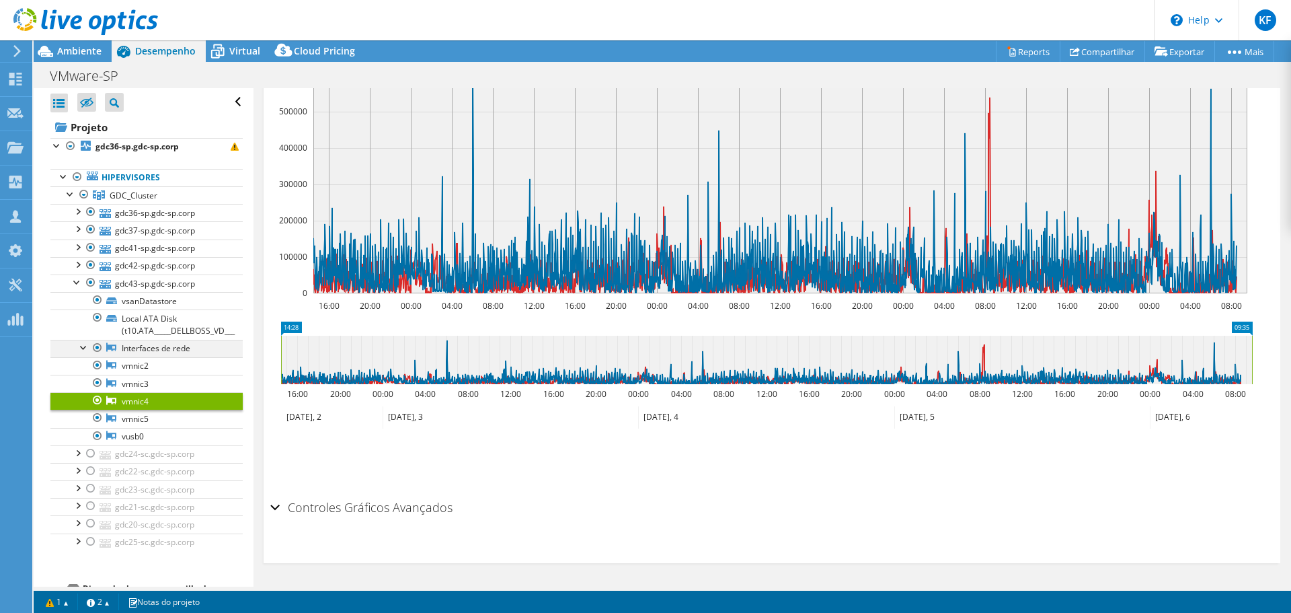
click at [80, 345] on div at bounding box center [83, 346] width 13 height 13
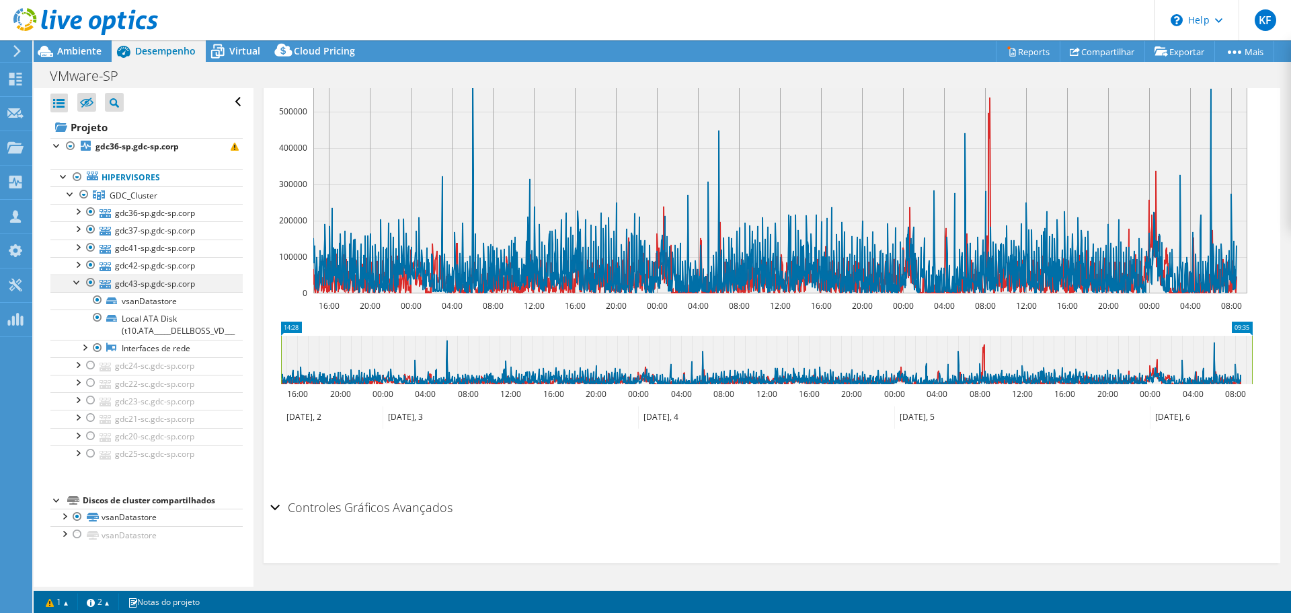
click at [75, 287] on div at bounding box center [77, 280] width 13 height 13
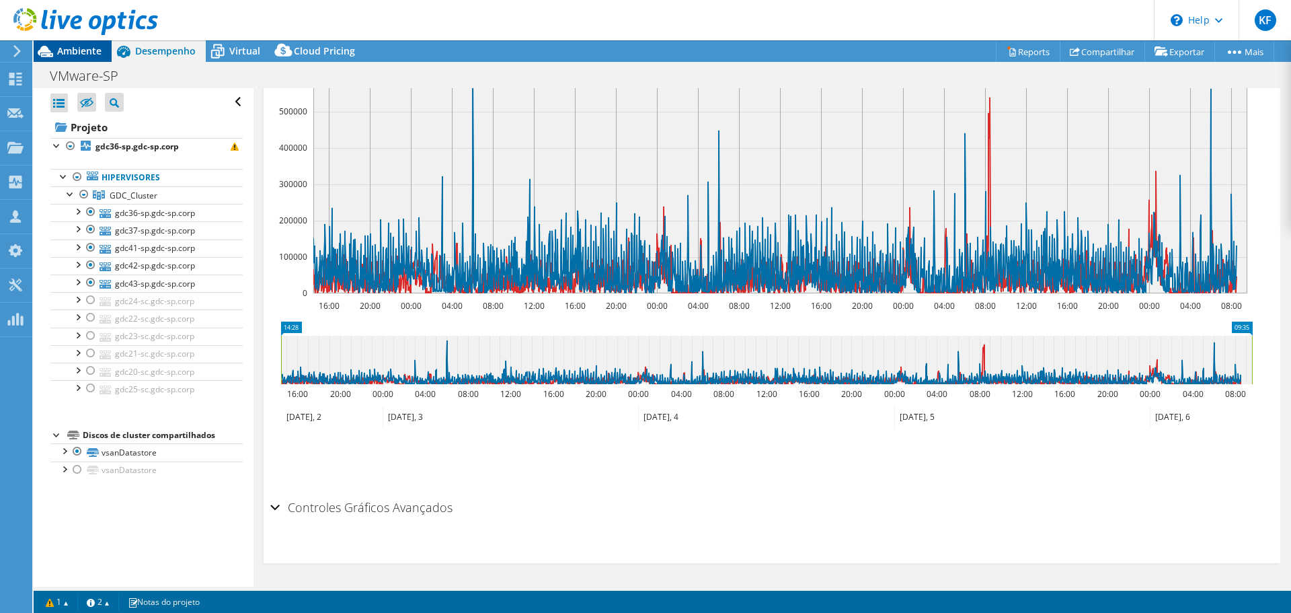
click at [65, 45] on span "Ambiente" at bounding box center [79, 50] width 44 height 13
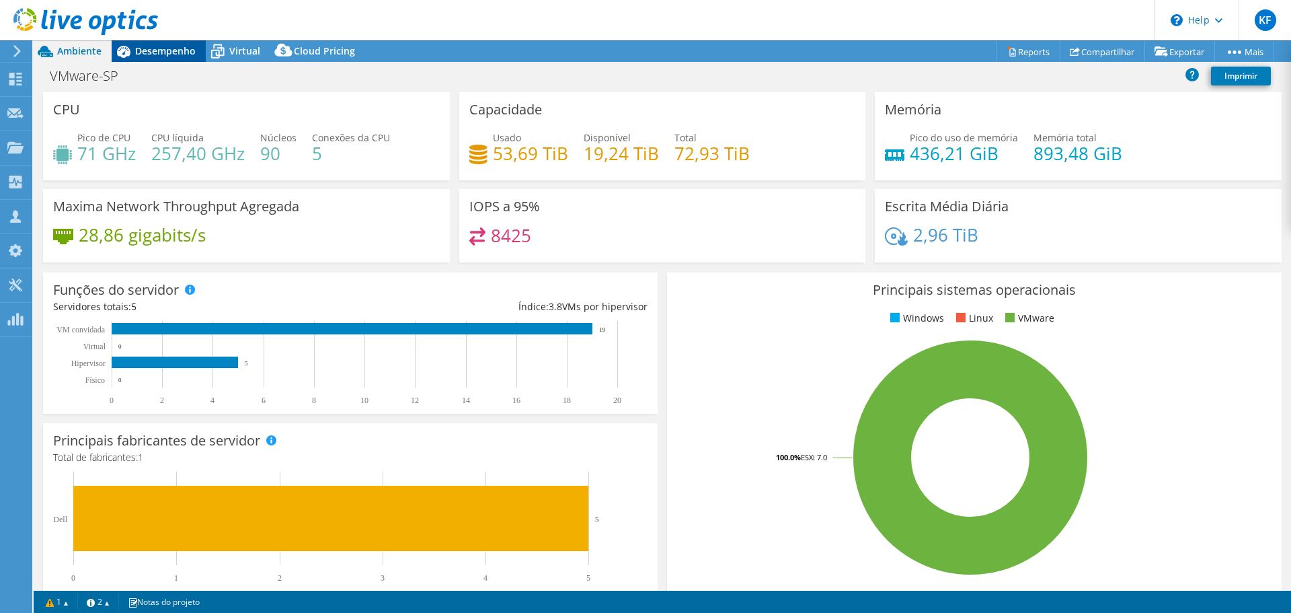
click at [167, 49] on span "Desempenho" at bounding box center [165, 50] width 61 height 13
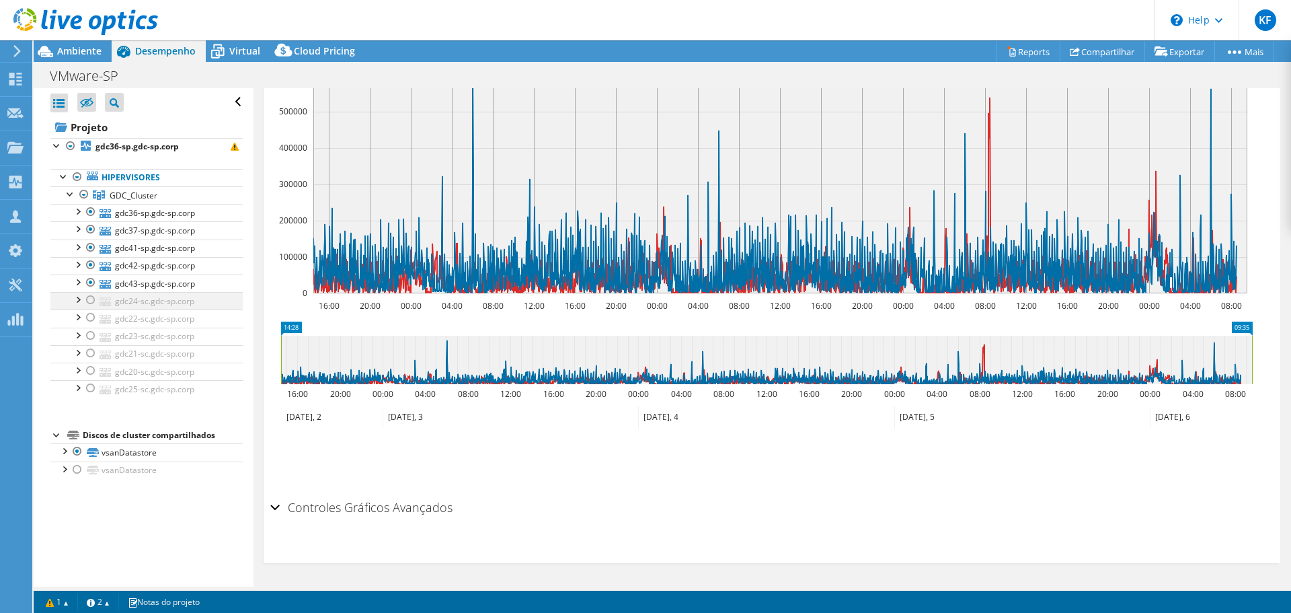
click at [93, 297] on div at bounding box center [90, 300] width 13 height 16
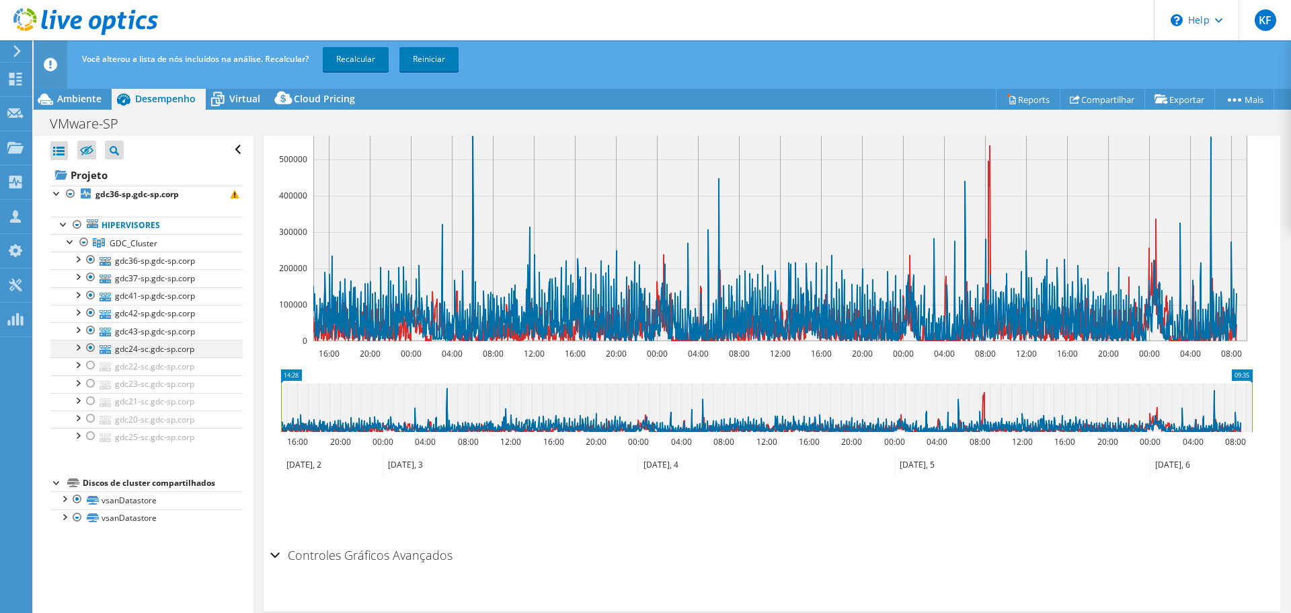
click at [90, 318] on ul "gdc36-sp.gdc-sp.corp datastore1 (1) vsanDatastore" at bounding box center [146, 349] width 192 height 194
click at [88, 367] on div at bounding box center [90, 365] width 13 height 16
click at [90, 386] on div at bounding box center [90, 383] width 13 height 16
click at [93, 401] on div at bounding box center [90, 401] width 13 height 16
click at [93, 421] on div at bounding box center [90, 418] width 13 height 16
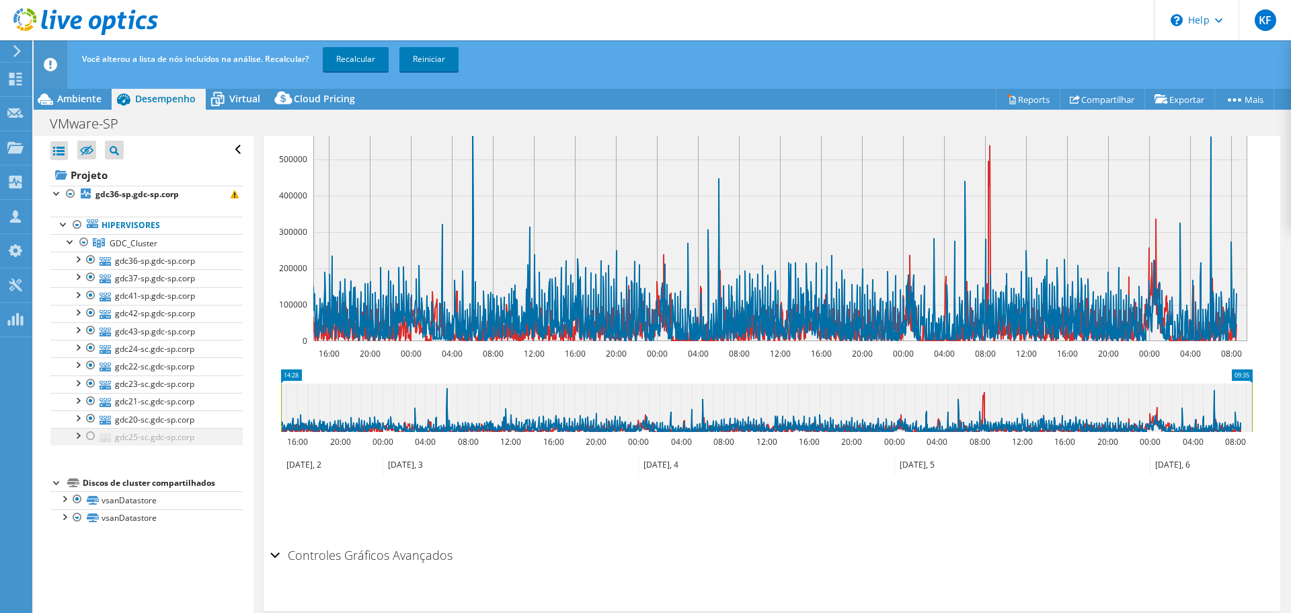
click at [91, 431] on div at bounding box center [90, 436] width 13 height 16
click at [90, 264] on div at bounding box center [90, 260] width 13 height 16
click at [93, 276] on div at bounding box center [90, 277] width 13 height 16
click at [91, 294] on div at bounding box center [90, 295] width 13 height 16
click at [92, 313] on div at bounding box center [90, 313] width 13 height 16
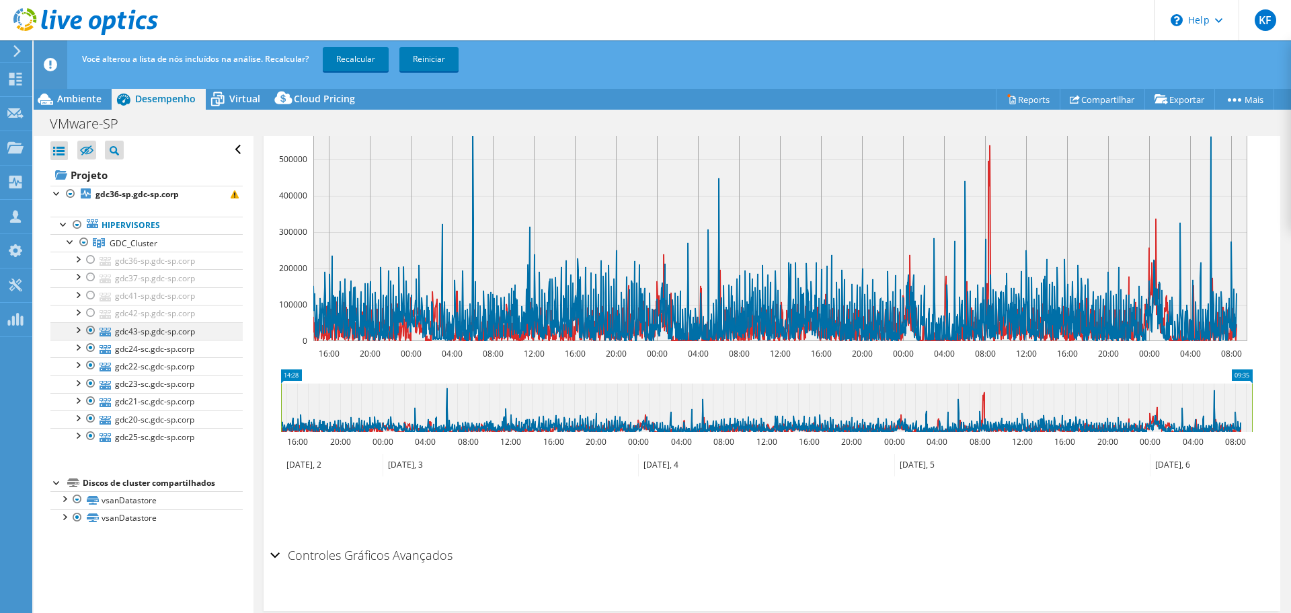
click at [93, 328] on div at bounding box center [90, 330] width 13 height 16
click at [96, 348] on div at bounding box center [90, 348] width 13 height 16
click at [94, 350] on div at bounding box center [90, 348] width 13 height 16
click at [242, 459] on div "Abrir Todos Fechar Todos Ocultar nós excluídos Filtro de árvore do projeto" at bounding box center [143, 385] width 219 height 498
click at [371, 59] on link "Recalcular" at bounding box center [356, 59] width 66 height 24
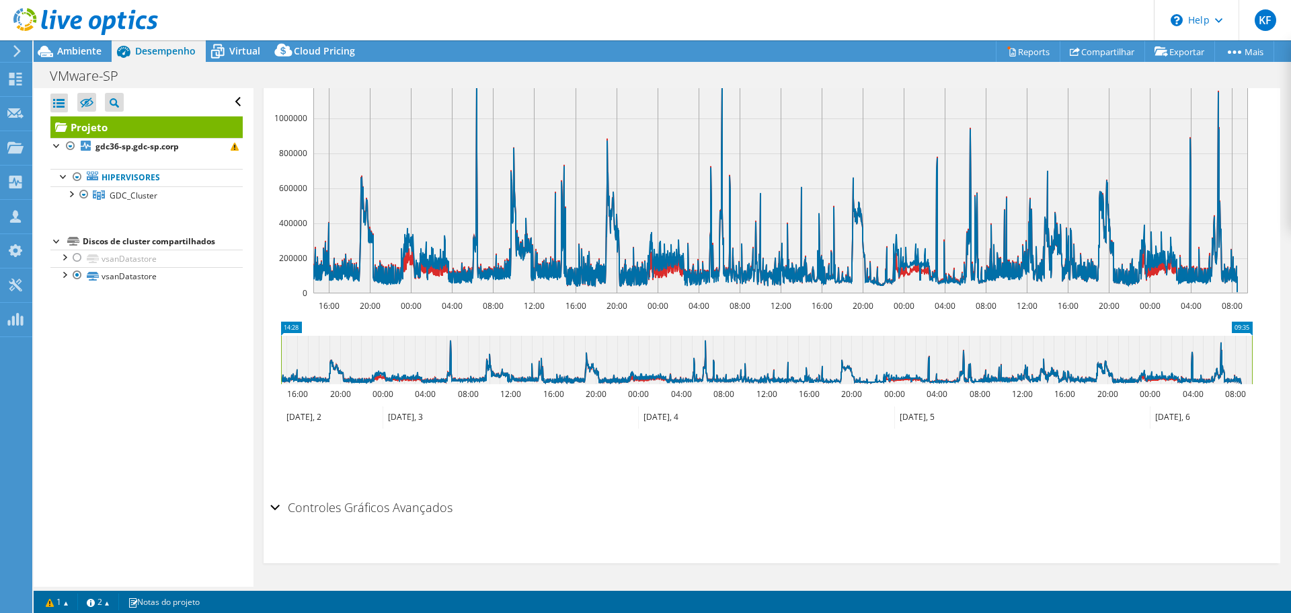
scroll to position [331, 0]
click at [98, 55] on span "Ambiente" at bounding box center [79, 50] width 44 height 13
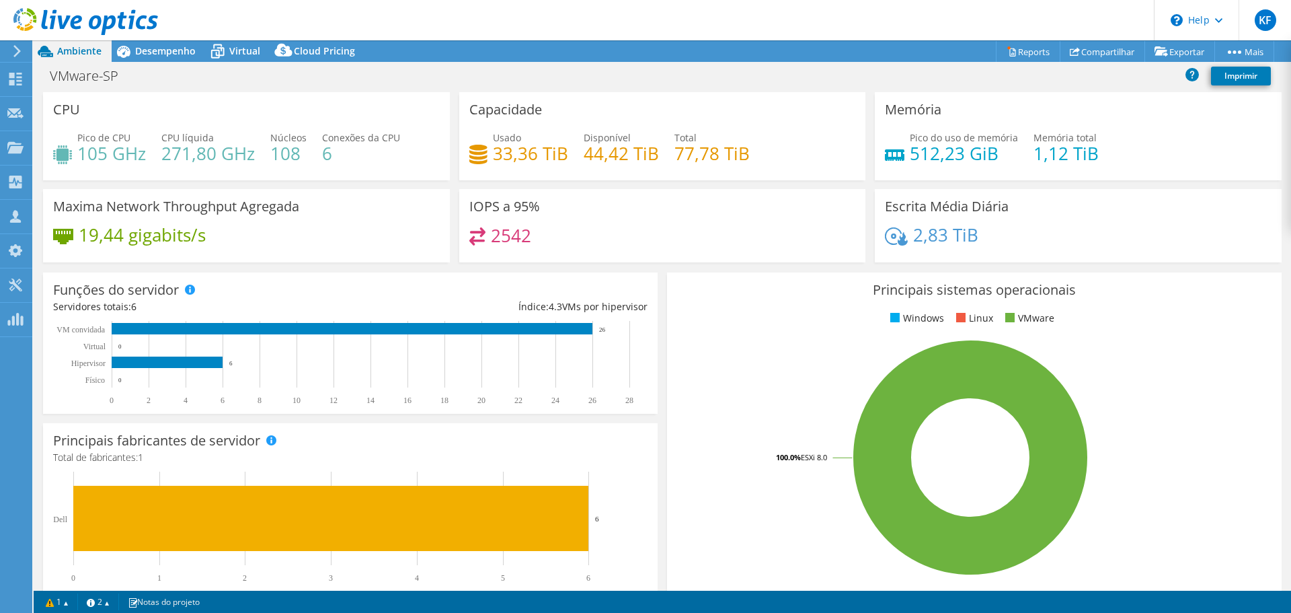
click at [1191, 343] on rect at bounding box center [970, 457] width 587 height 235
click at [166, 52] on span "Desempenho" at bounding box center [165, 50] width 61 height 13
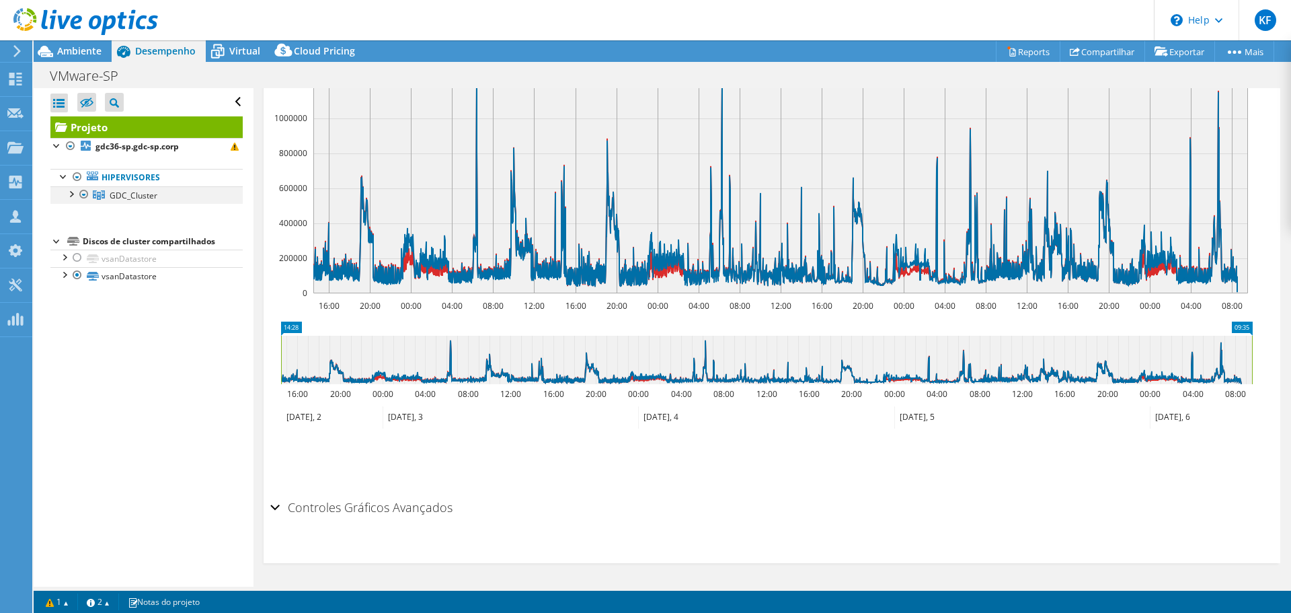
click at [72, 197] on div at bounding box center [70, 192] width 13 height 13
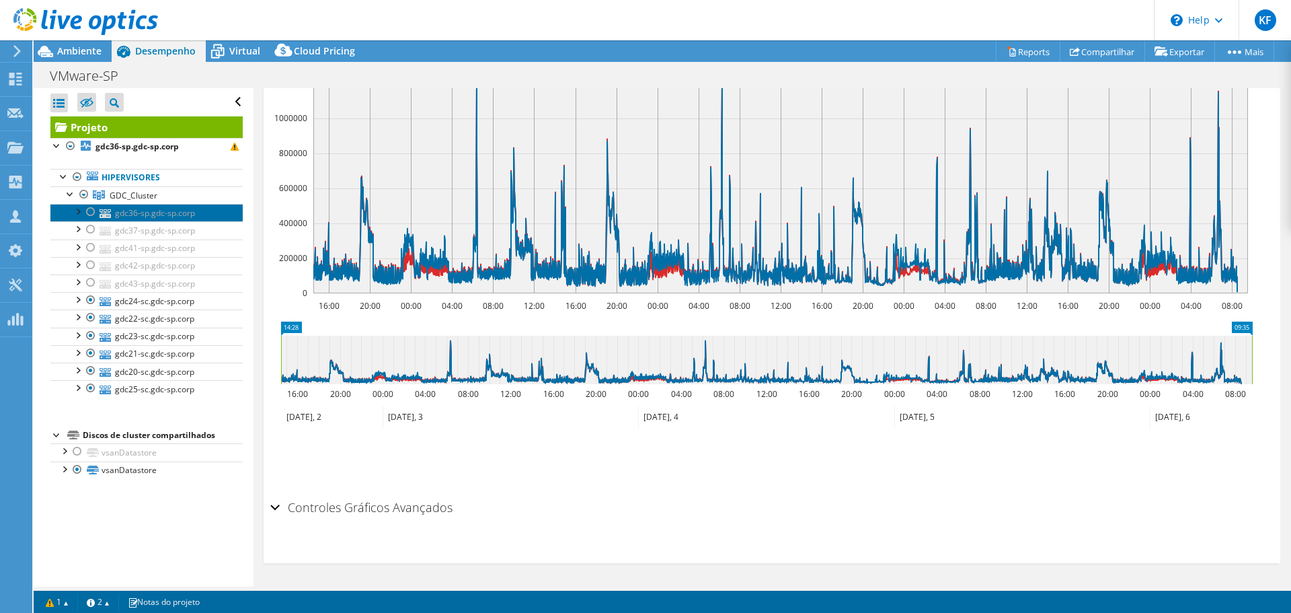
click at [176, 213] on link "gdc36-sp.gdc-sp.corp" at bounding box center [146, 212] width 192 height 17
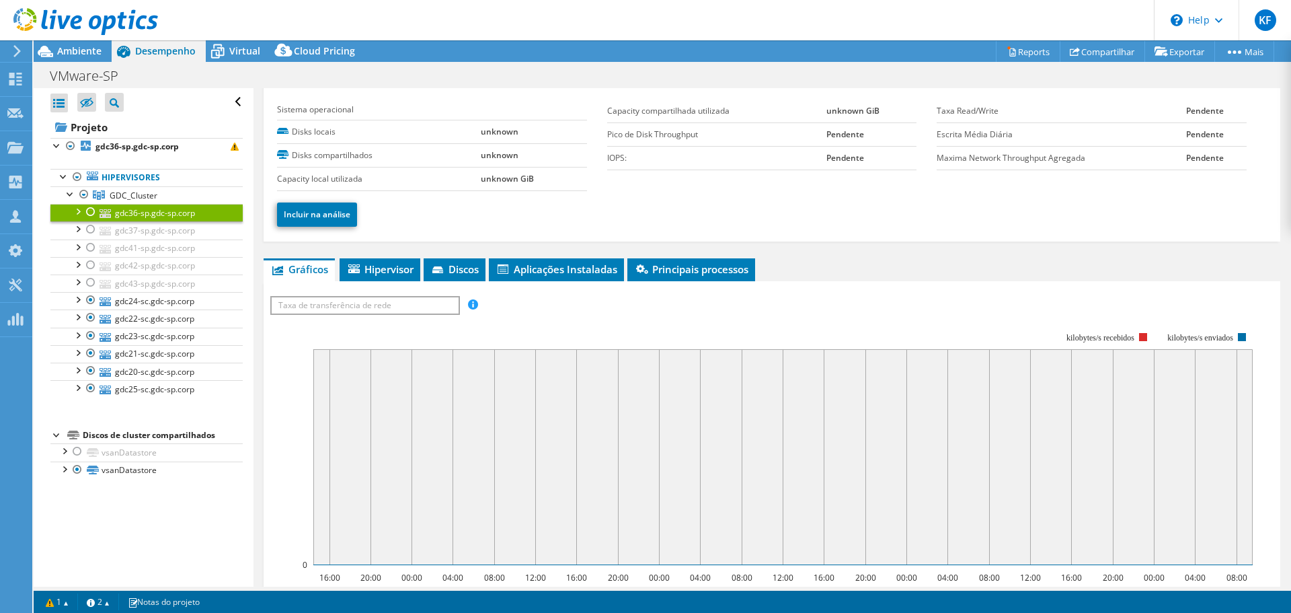
scroll to position [0, 0]
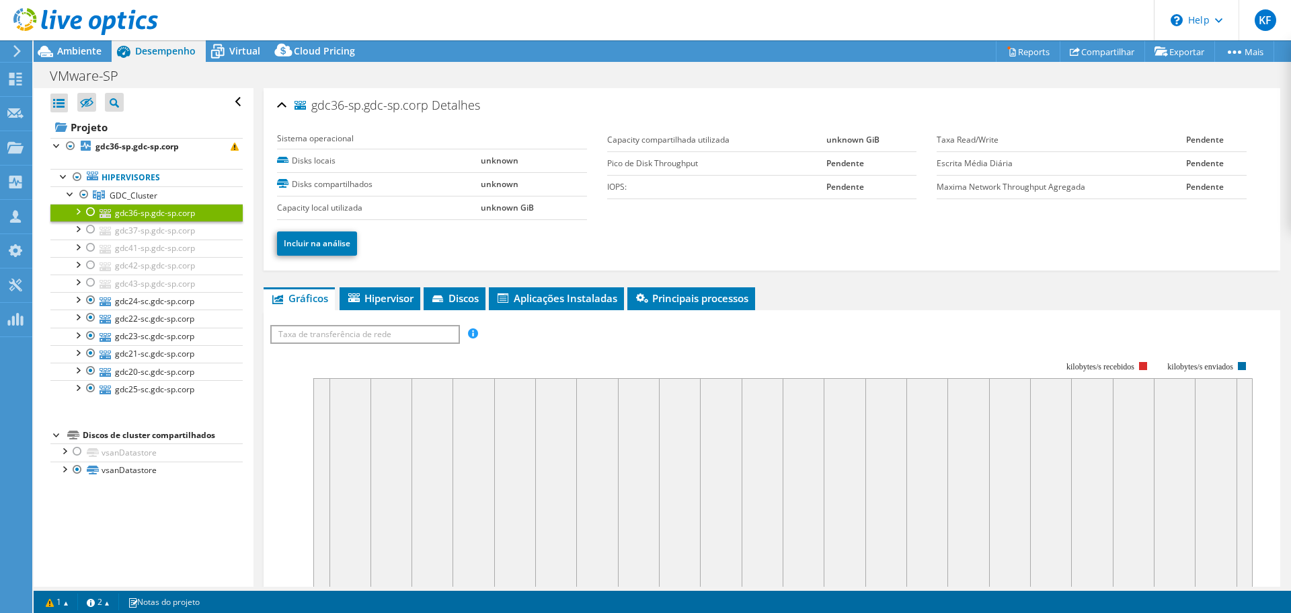
click at [484, 84] on div "VMware-SP Imprimir" at bounding box center [663, 75] width 1258 height 25
click at [136, 300] on link "gdc24-sc.gdc-sp.corp" at bounding box center [146, 300] width 192 height 17
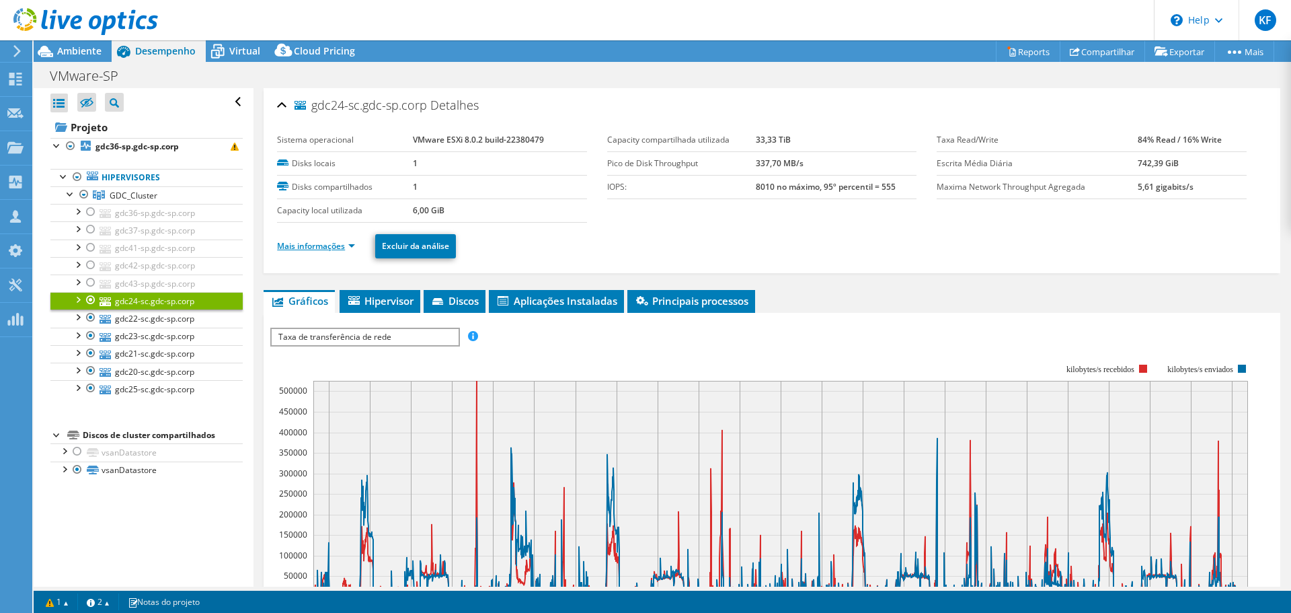
click at [314, 248] on link "Mais informações" at bounding box center [316, 245] width 78 height 11
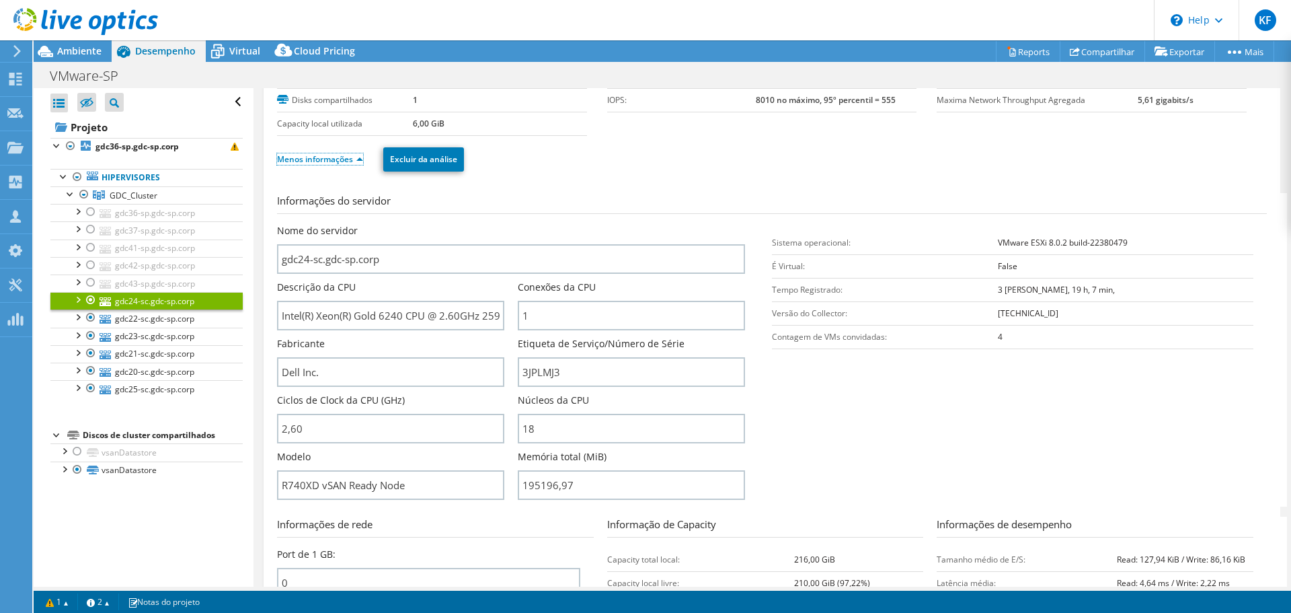
scroll to position [202, 0]
